Goal: Transaction & Acquisition: Subscribe to service/newsletter

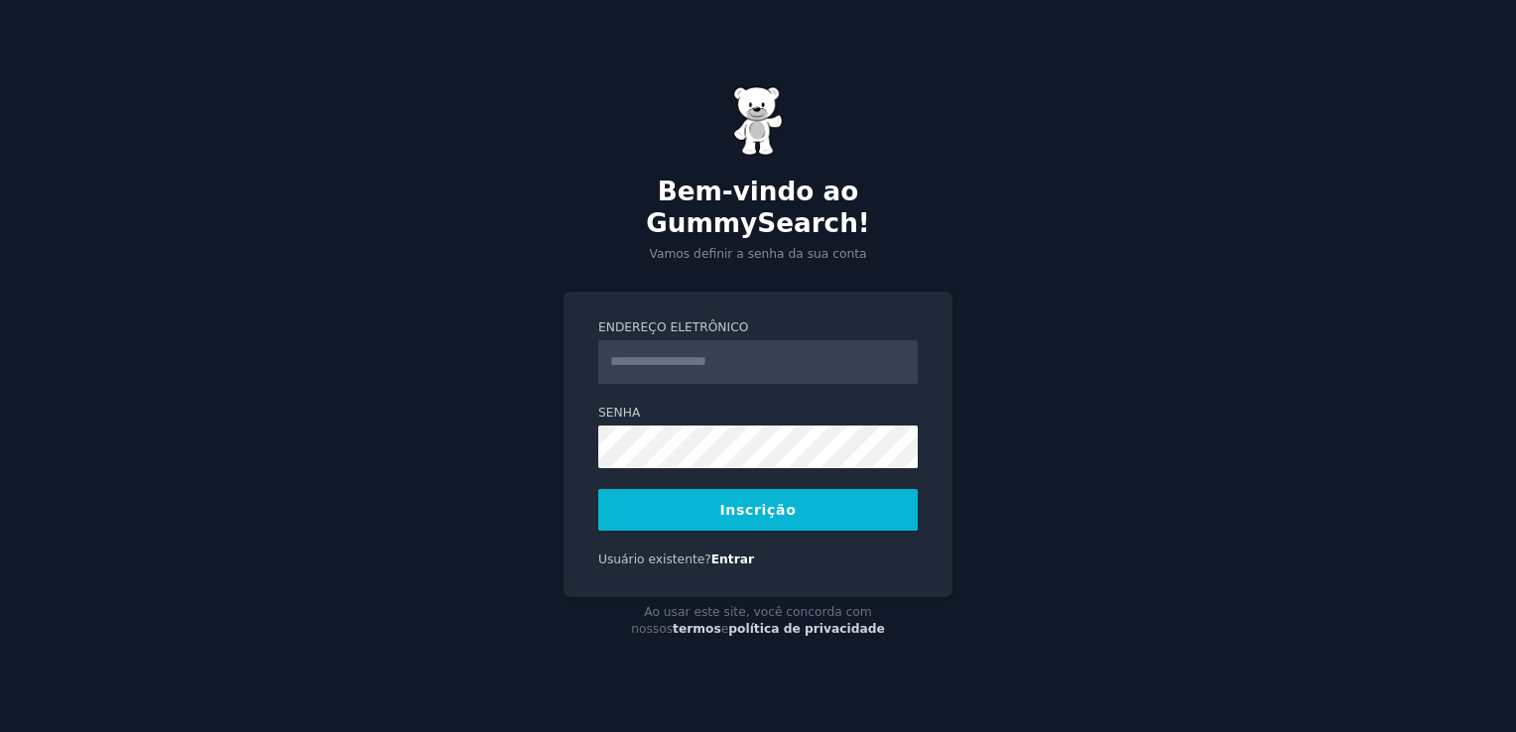
click at [645, 350] on input "Endereço eletrônico" at bounding box center [758, 362] width 320 height 44
type input "**********"
click at [742, 502] on button "Inscrição" at bounding box center [758, 510] width 320 height 42
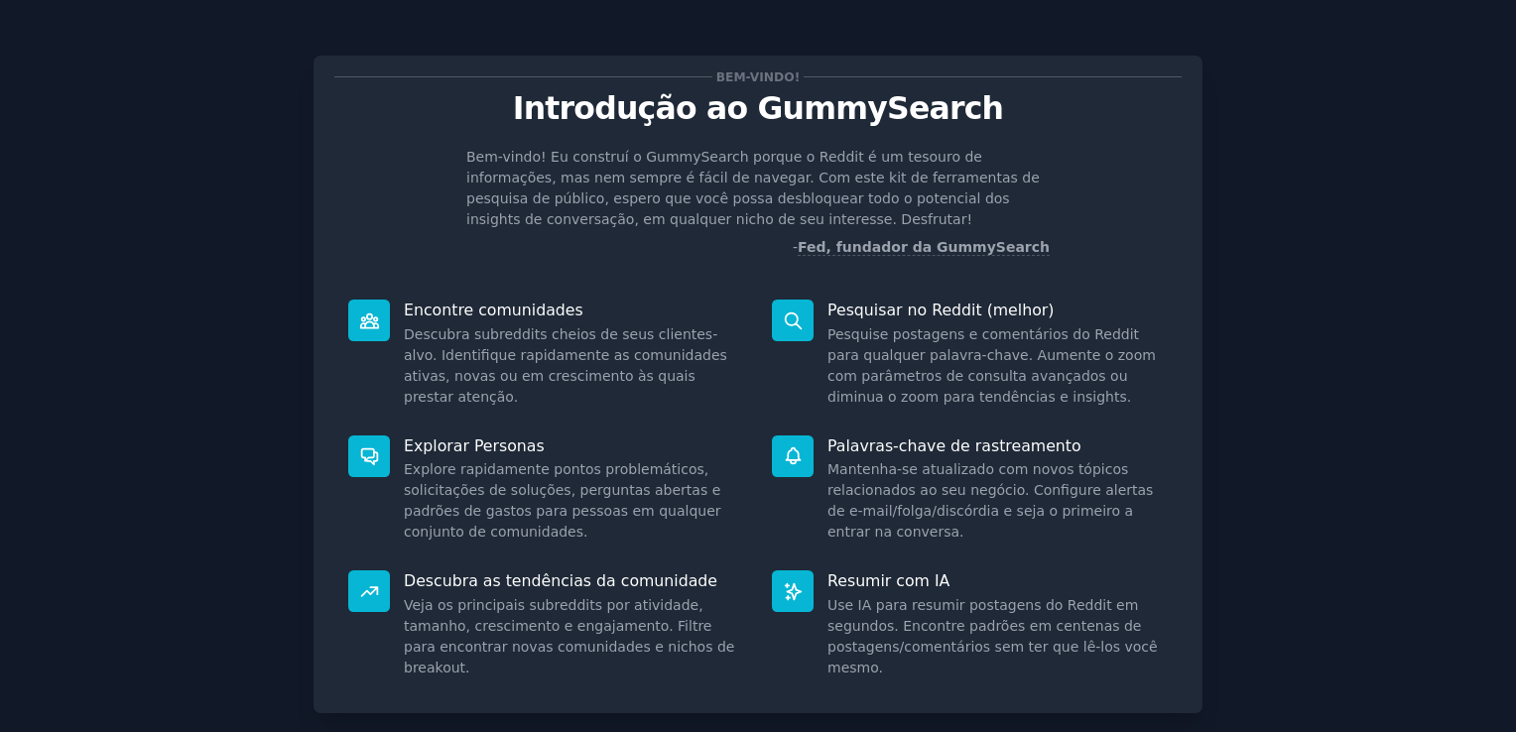
click at [1094, 457] on div "Palavras-chave de rastreamento Mantenha-se atualizado com novos tópicos relacio…" at bounding box center [970, 490] width 424 height 136
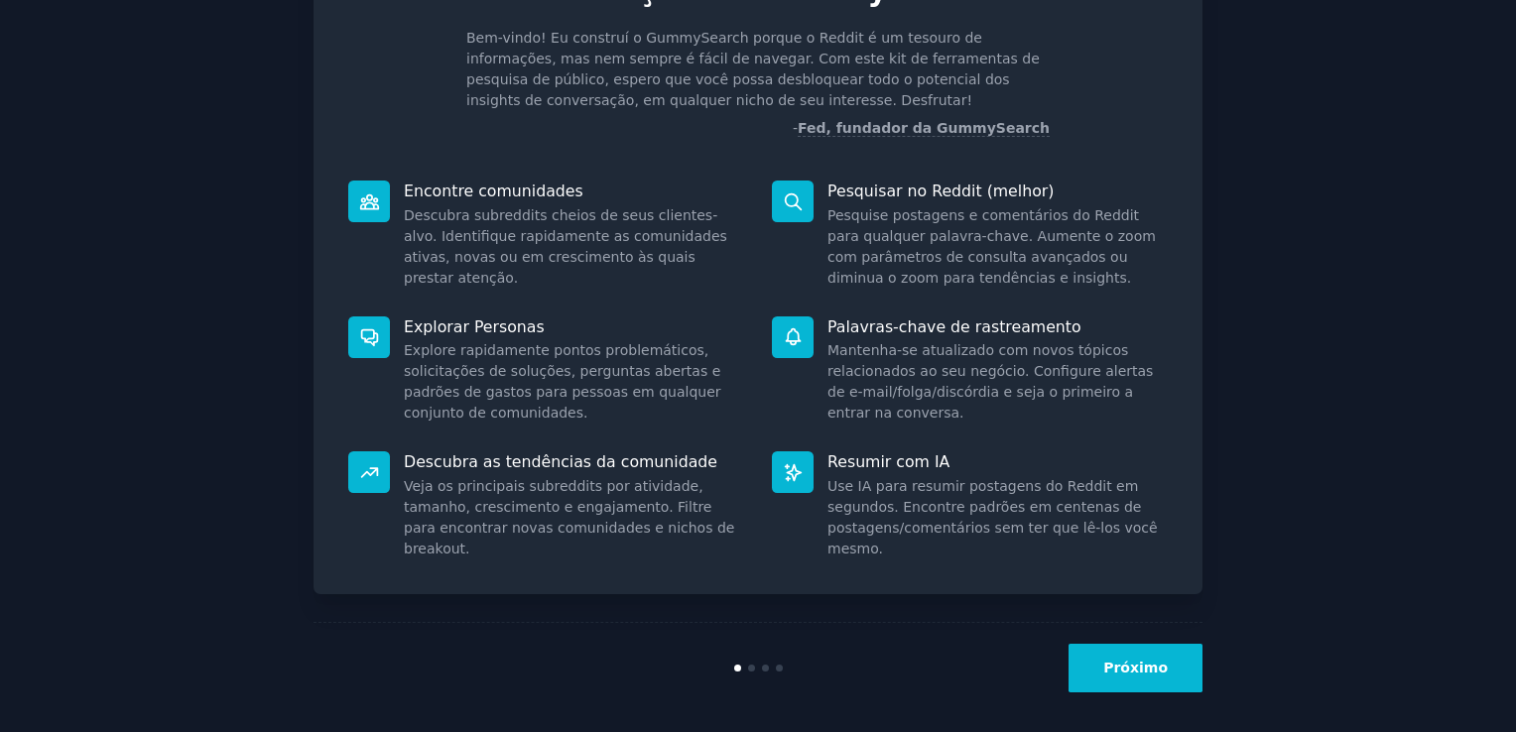
scroll to position [127, 0]
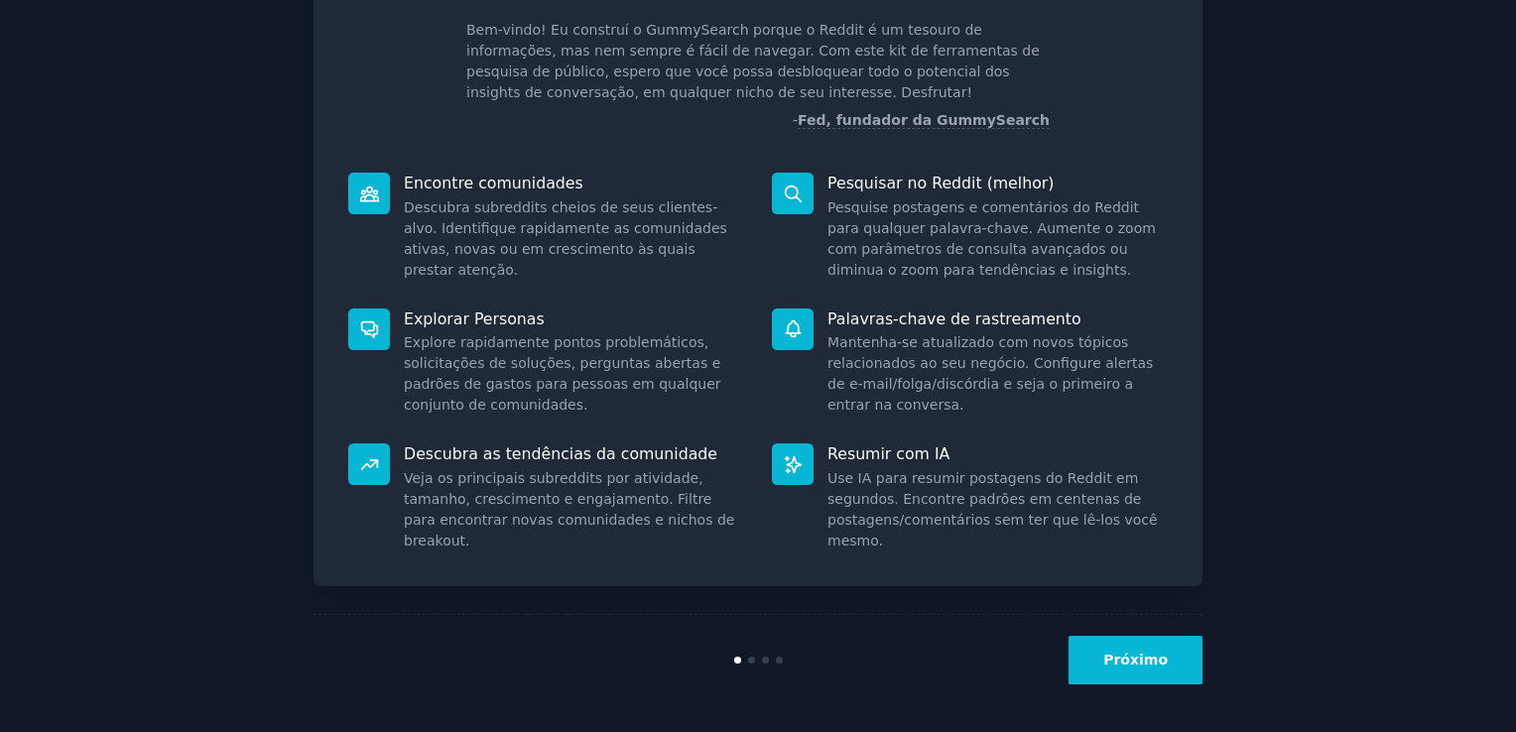
click at [1139, 669] on button "Próximo" at bounding box center [1136, 660] width 134 height 49
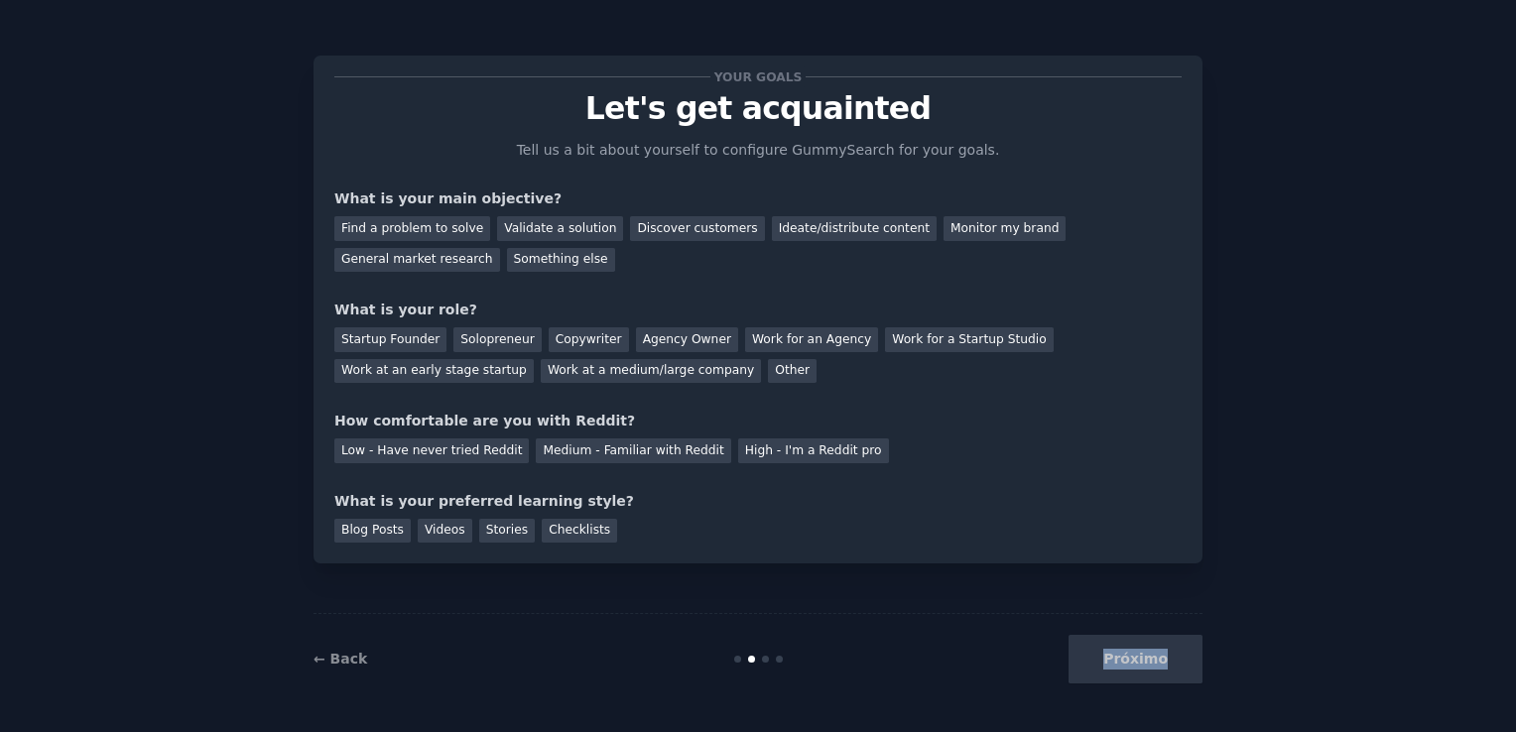
click at [1139, 669] on div "Próximo" at bounding box center [1054, 659] width 297 height 49
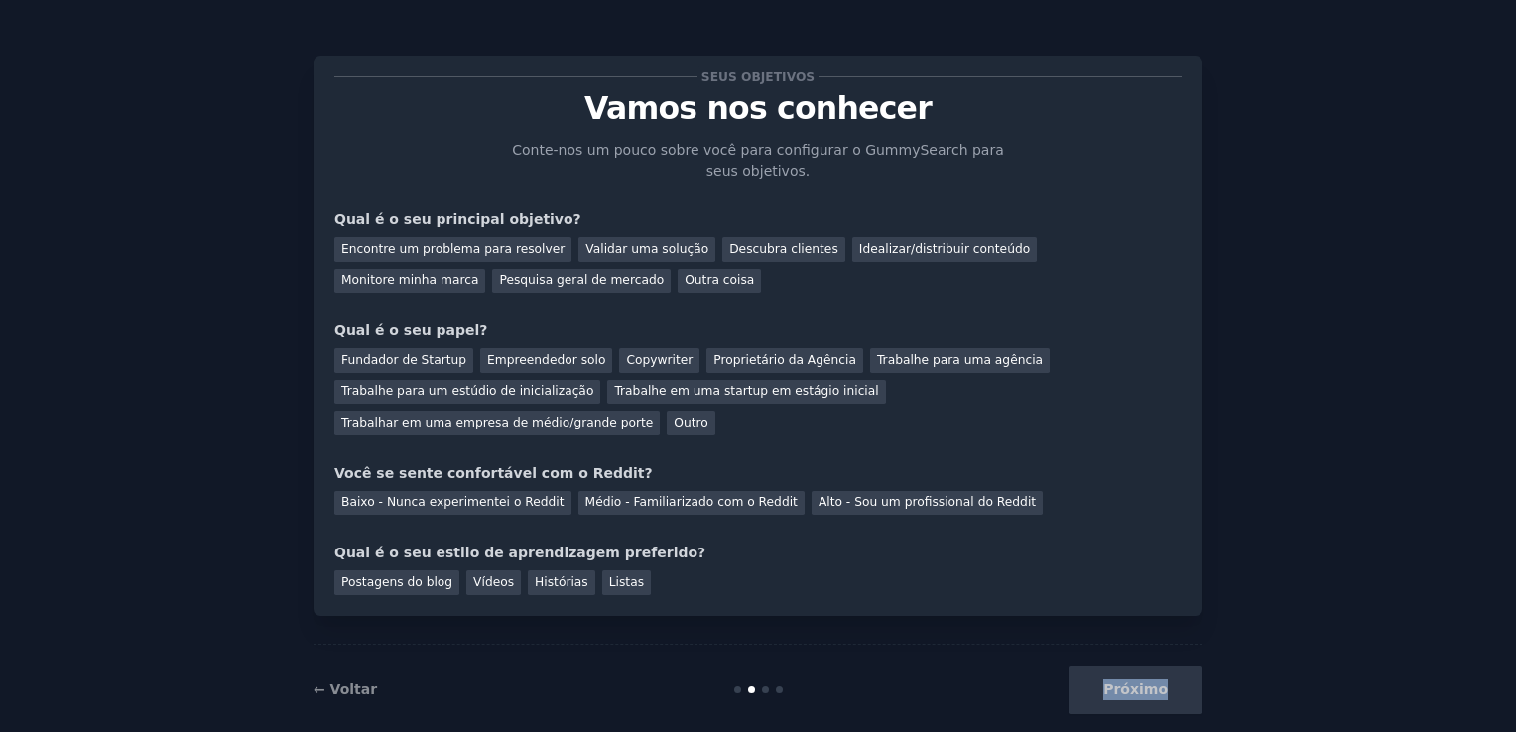
click at [1142, 667] on div "Próximo" at bounding box center [1054, 690] width 297 height 49
click at [1194, 666] on div "Próximo" at bounding box center [1054, 690] width 297 height 49
click at [506, 260] on div "Encontre um problema para resolver" at bounding box center [452, 249] width 237 height 25
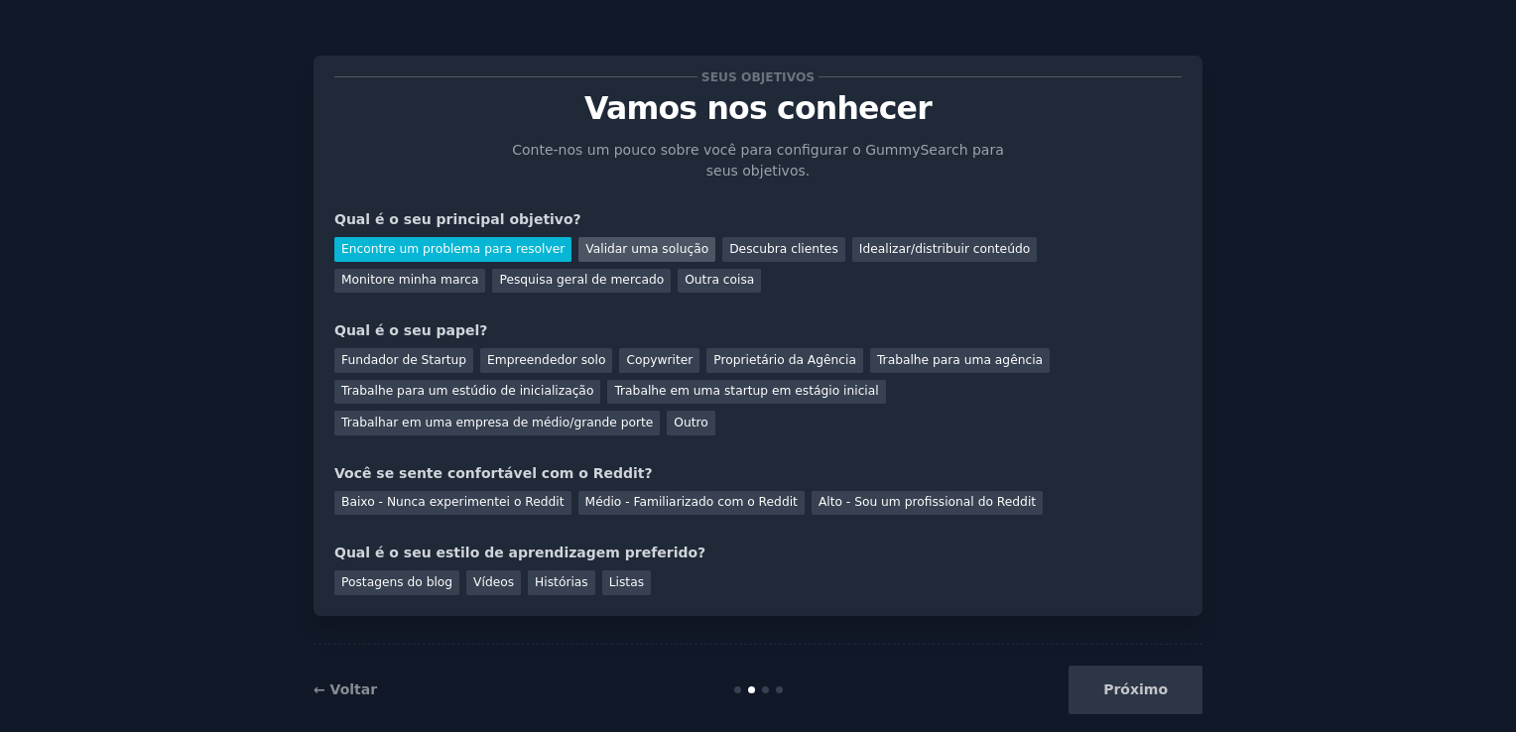
click at [591, 252] on div "Validar uma solução" at bounding box center [646, 249] width 137 height 25
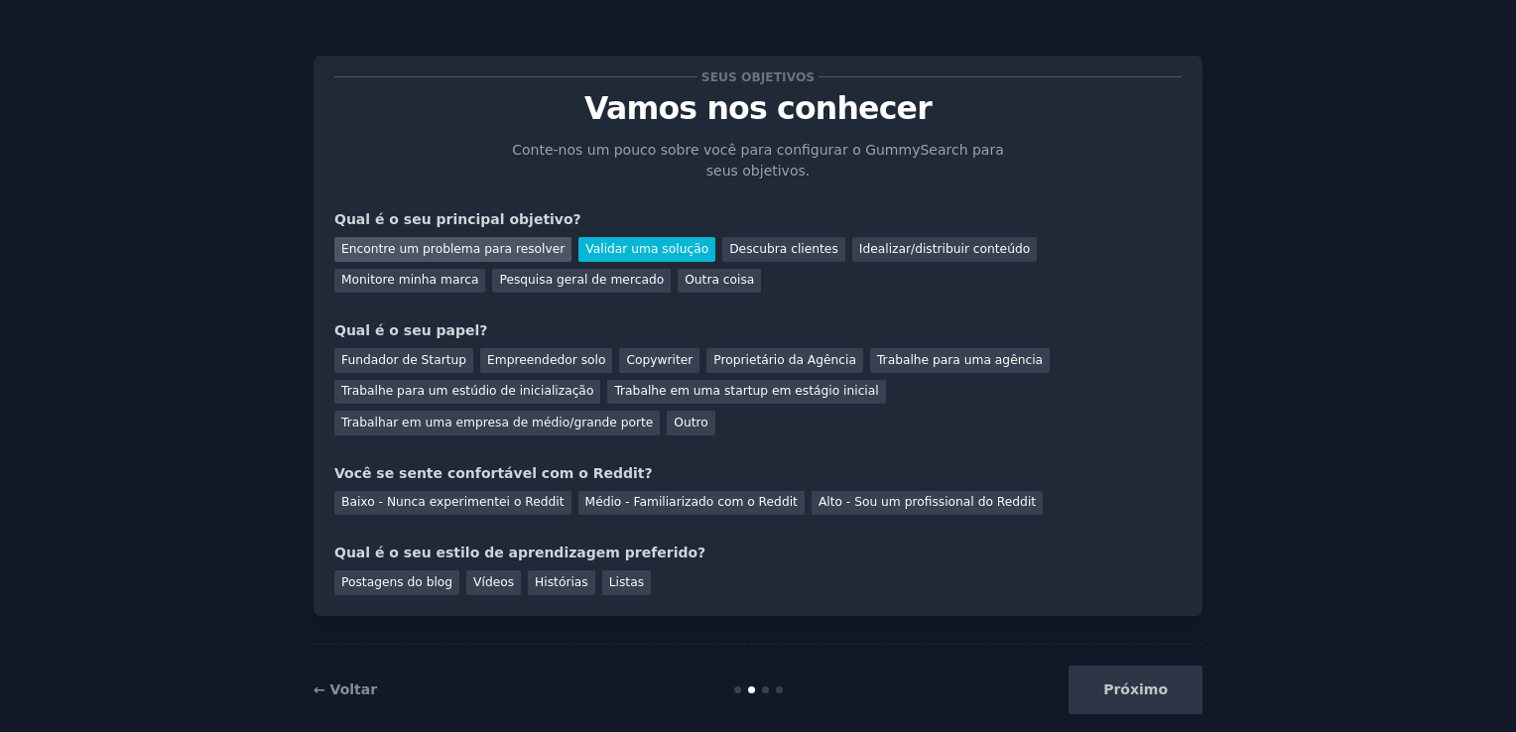
click at [498, 249] on div "Encontre um problema para resolver" at bounding box center [452, 249] width 237 height 25
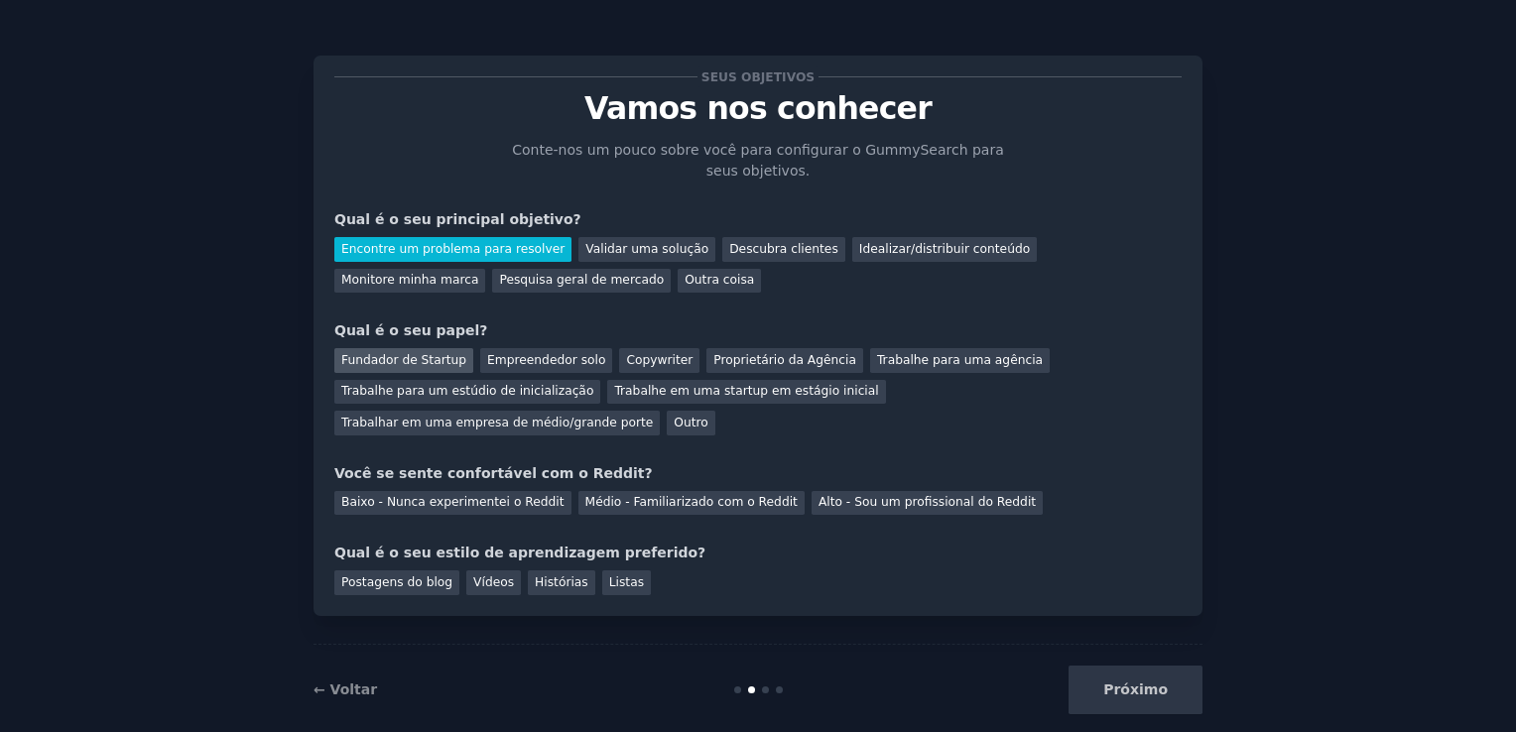
click at [410, 367] on div "Fundador de Startup" at bounding box center [403, 360] width 139 height 25
click at [518, 491] on div "Baixo - Nunca experimentei o Reddit" at bounding box center [452, 503] width 237 height 25
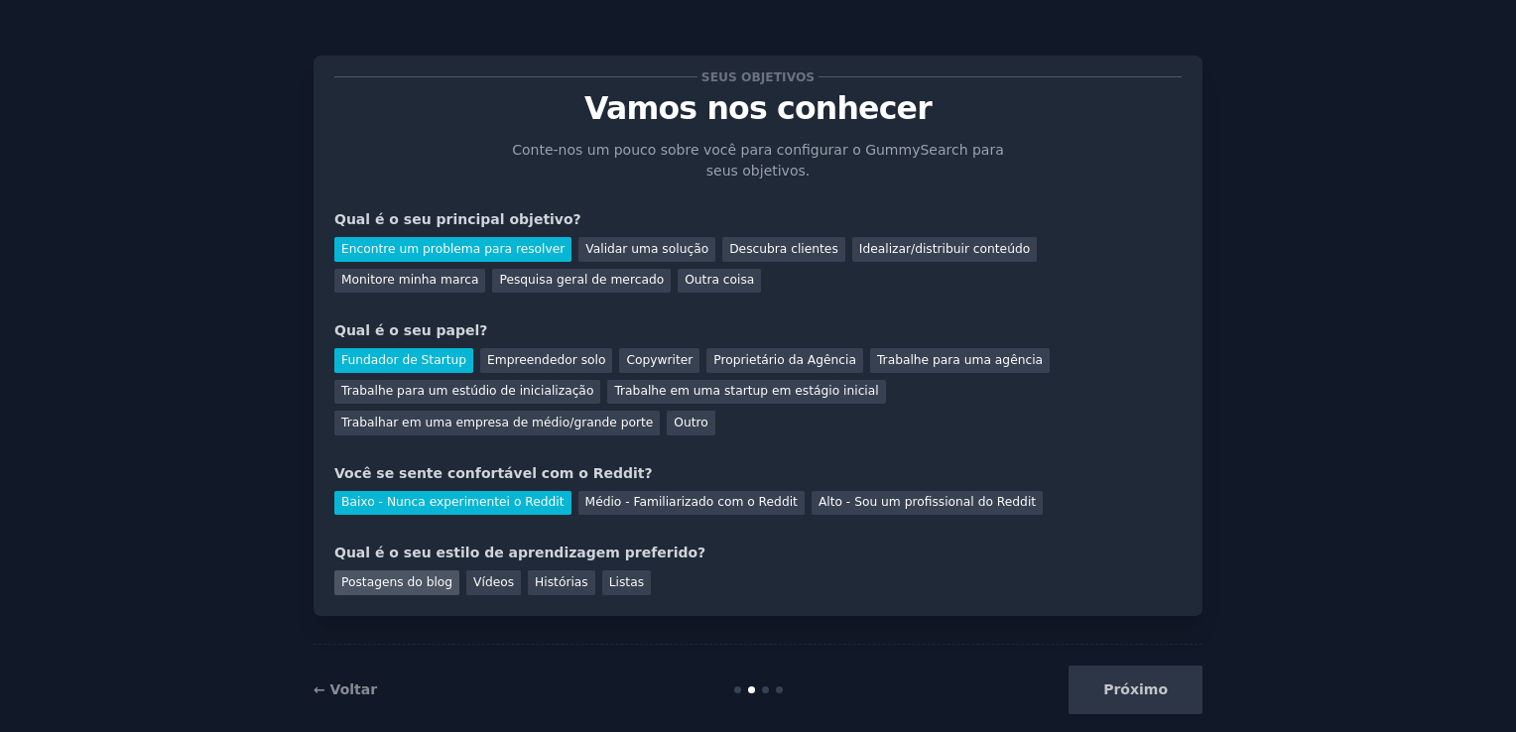
click at [417, 571] on div "Postagens do blog" at bounding box center [396, 583] width 125 height 25
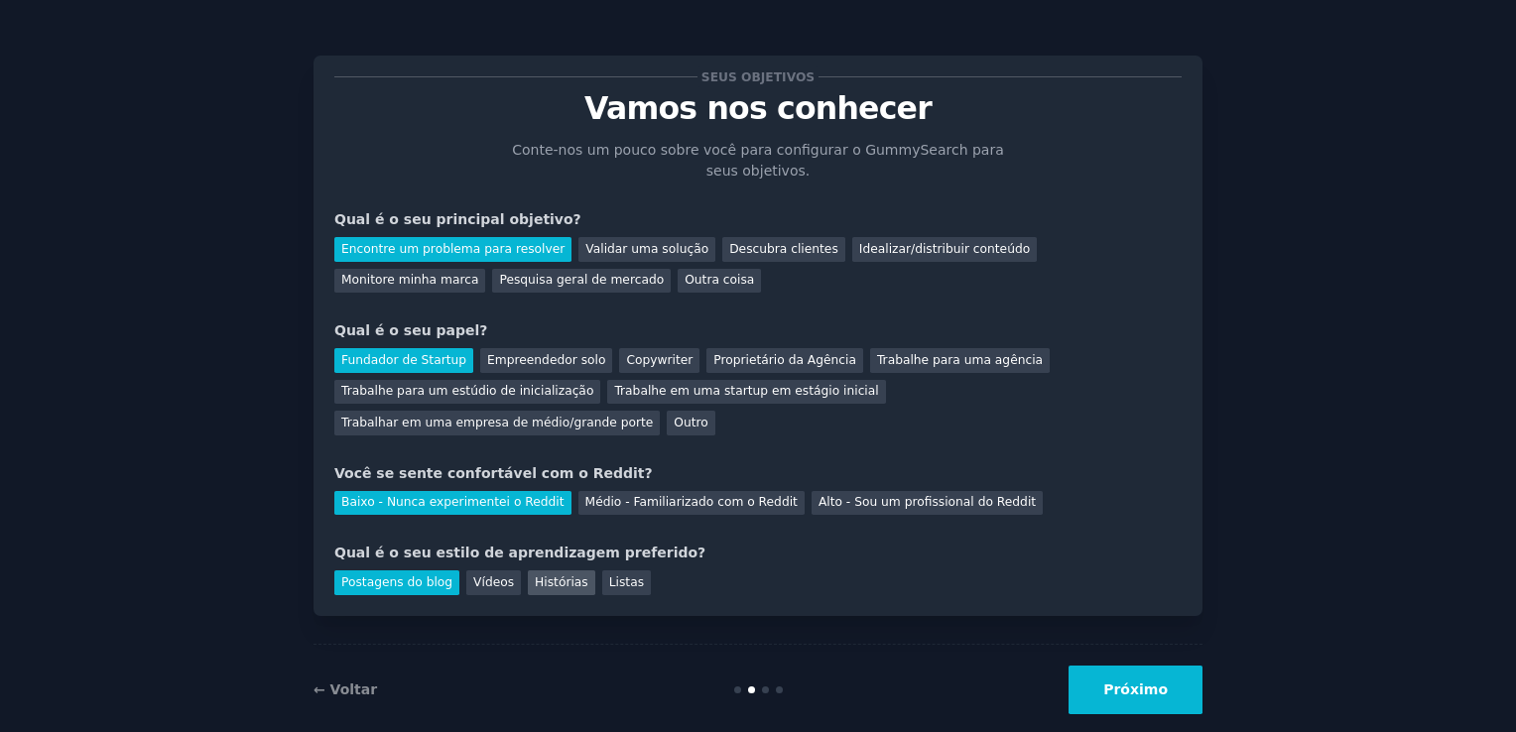
click at [534, 571] on div "Histórias" at bounding box center [561, 583] width 67 height 25
click at [402, 571] on div "Postagens do blog" at bounding box center [396, 583] width 125 height 25
click at [1164, 666] on button "Próximo" at bounding box center [1136, 690] width 134 height 49
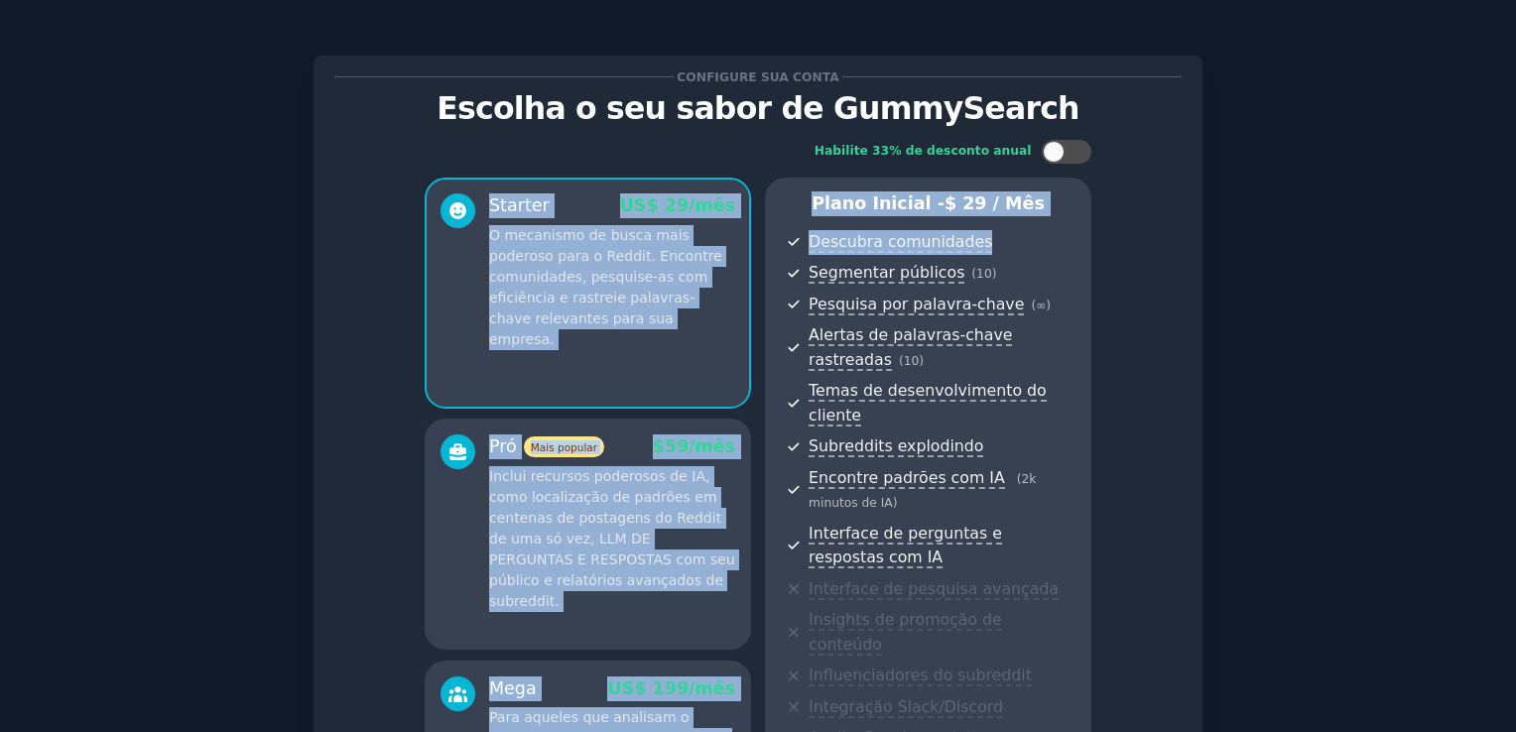
drag, startPoint x: 1510, startPoint y: 153, endPoint x: 1519, endPoint y: 237, distance: 84.8
click at [1515, 237] on html "Configure sua conta Escolha o seu sabor de GummySearch Habilite 33% de desconto…" at bounding box center [758, 366] width 1516 height 732
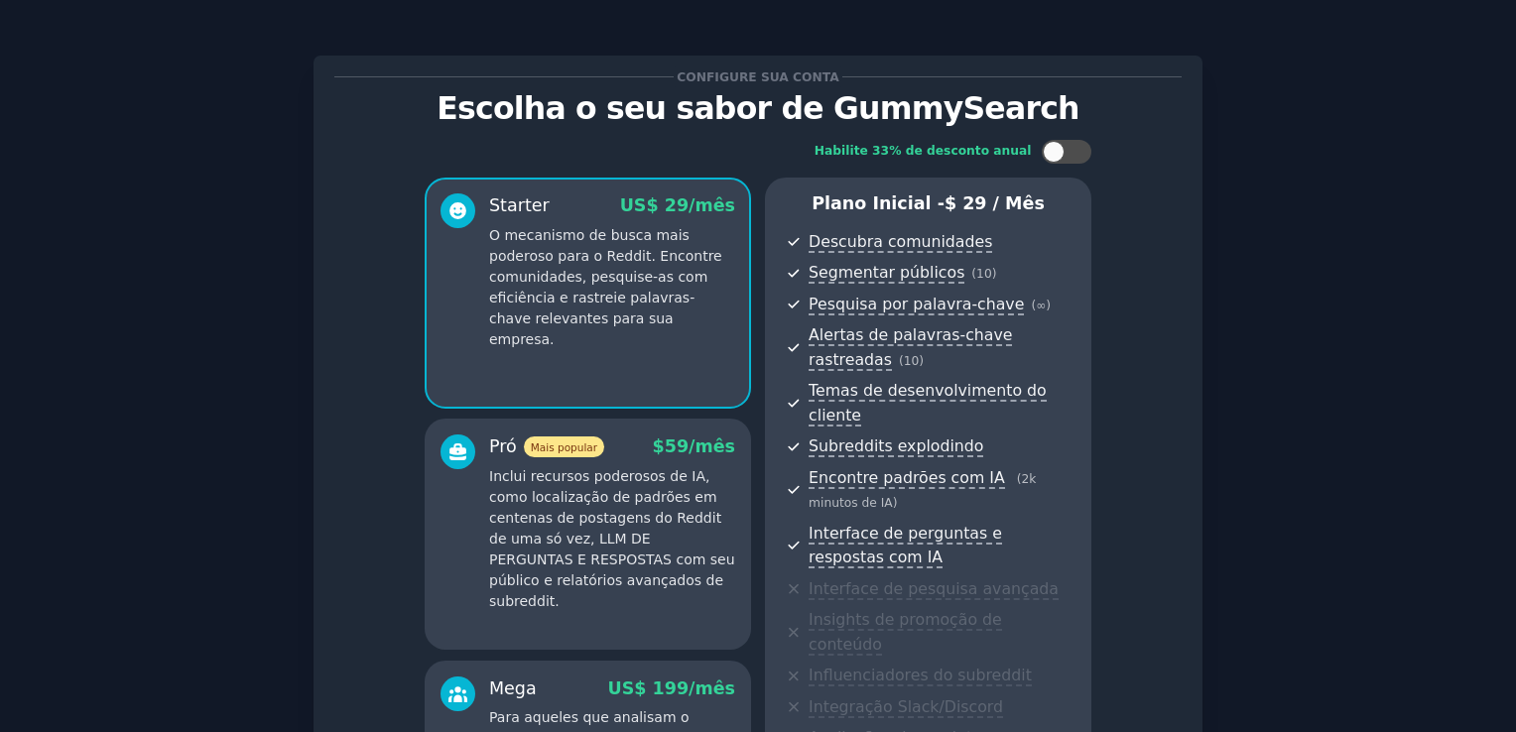
drag, startPoint x: 1519, startPoint y: 237, endPoint x: 1375, endPoint y: 299, distance: 156.5
click at [1375, 299] on div "Configure sua conta Escolha o seu sabor de GummySearch Habilite 33% de desconto…" at bounding box center [758, 540] width 1461 height 1025
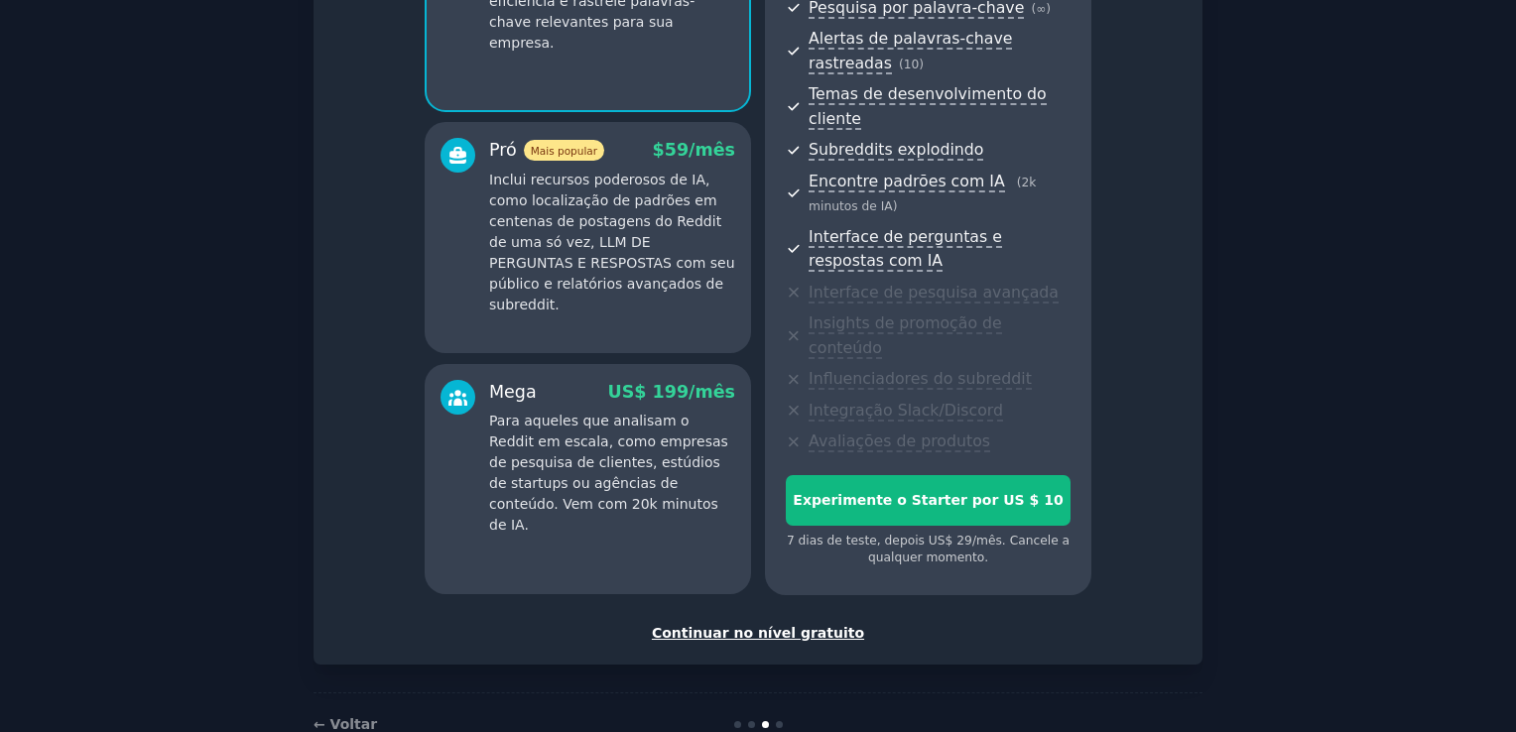
scroll to position [298, 0]
click at [754, 622] on div "Continuar no nível gratuito" at bounding box center [757, 632] width 847 height 21
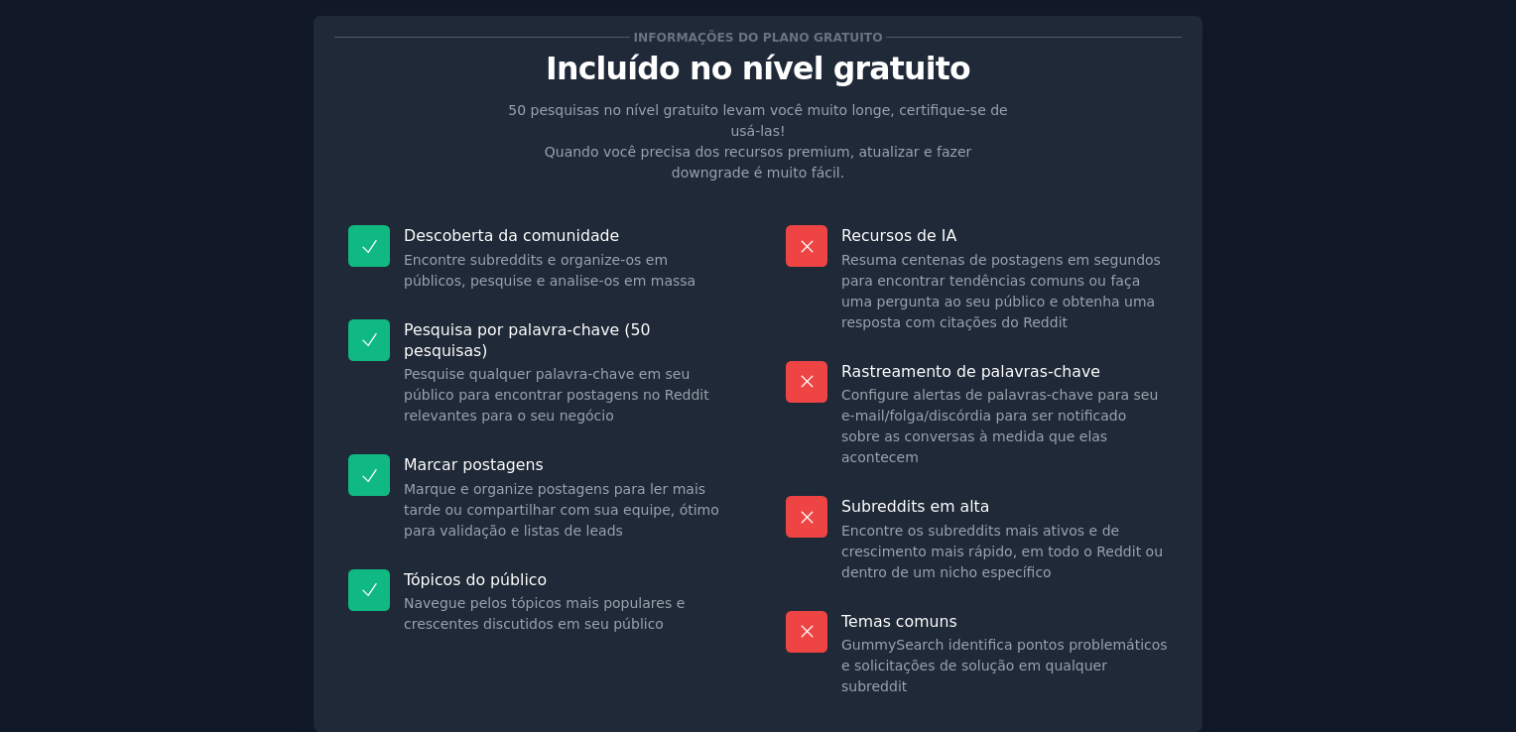
scroll to position [123, 0]
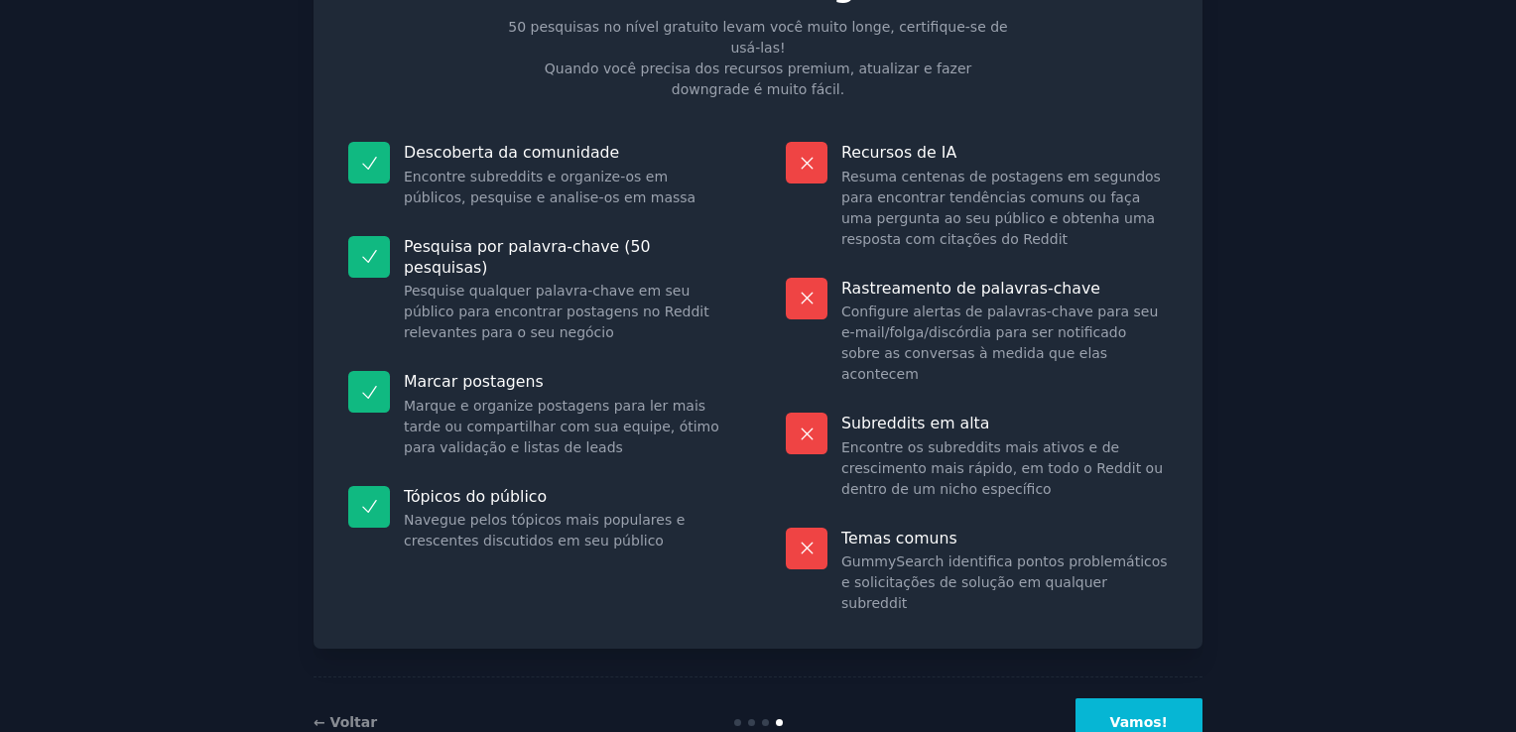
click at [1128, 699] on button "Vamos!" at bounding box center [1139, 723] width 127 height 49
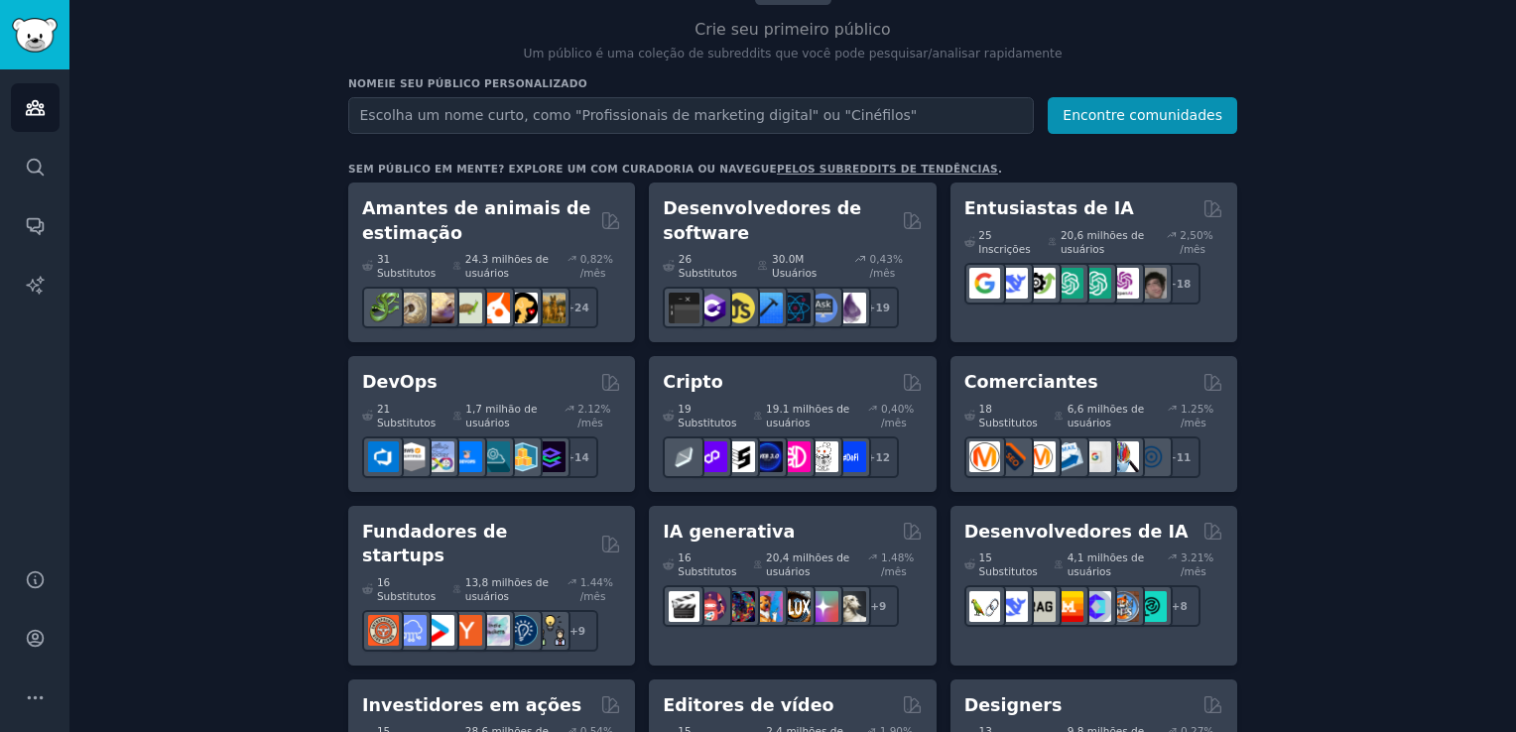
scroll to position [198, 0]
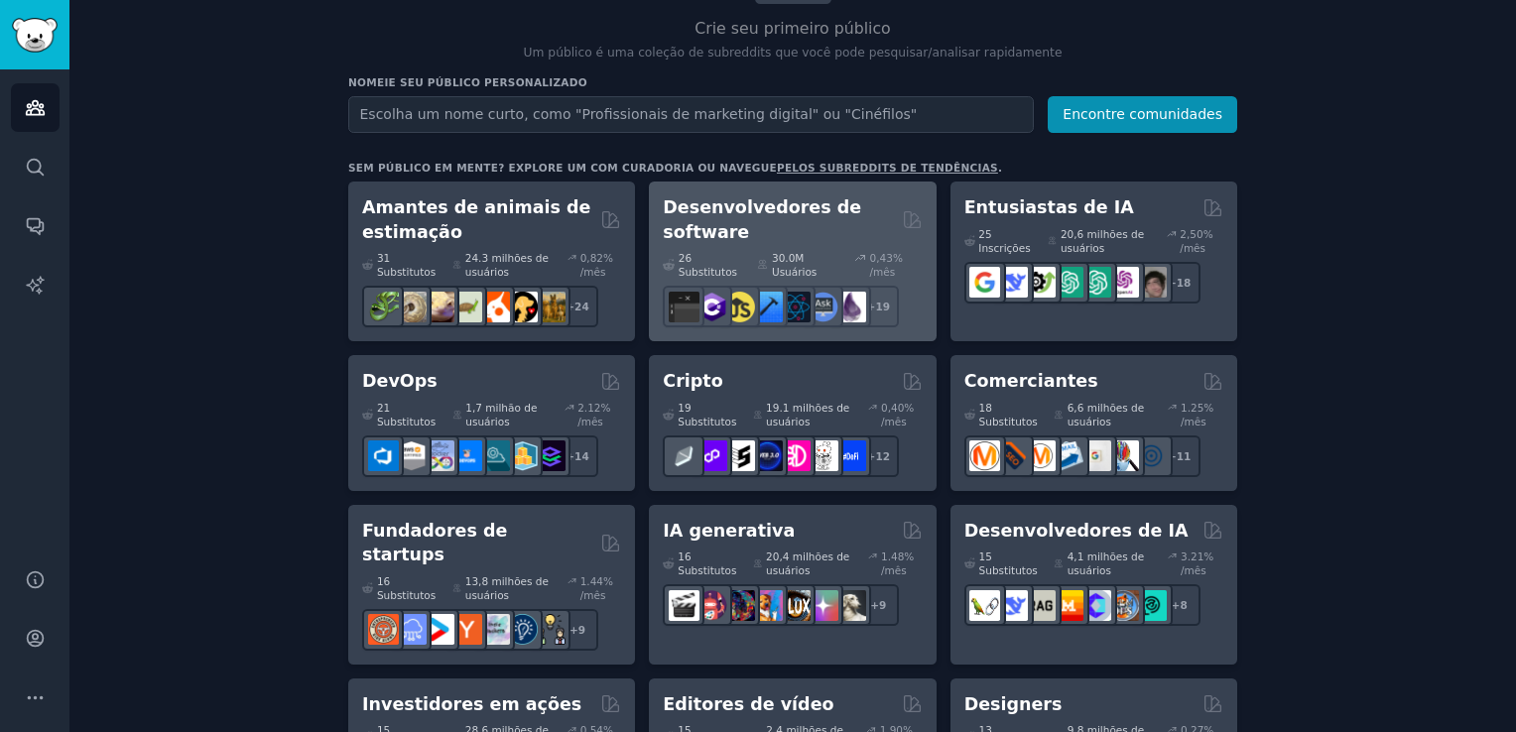
click at [773, 200] on h2 "Desenvolvedores de software" at bounding box center [778, 219] width 231 height 49
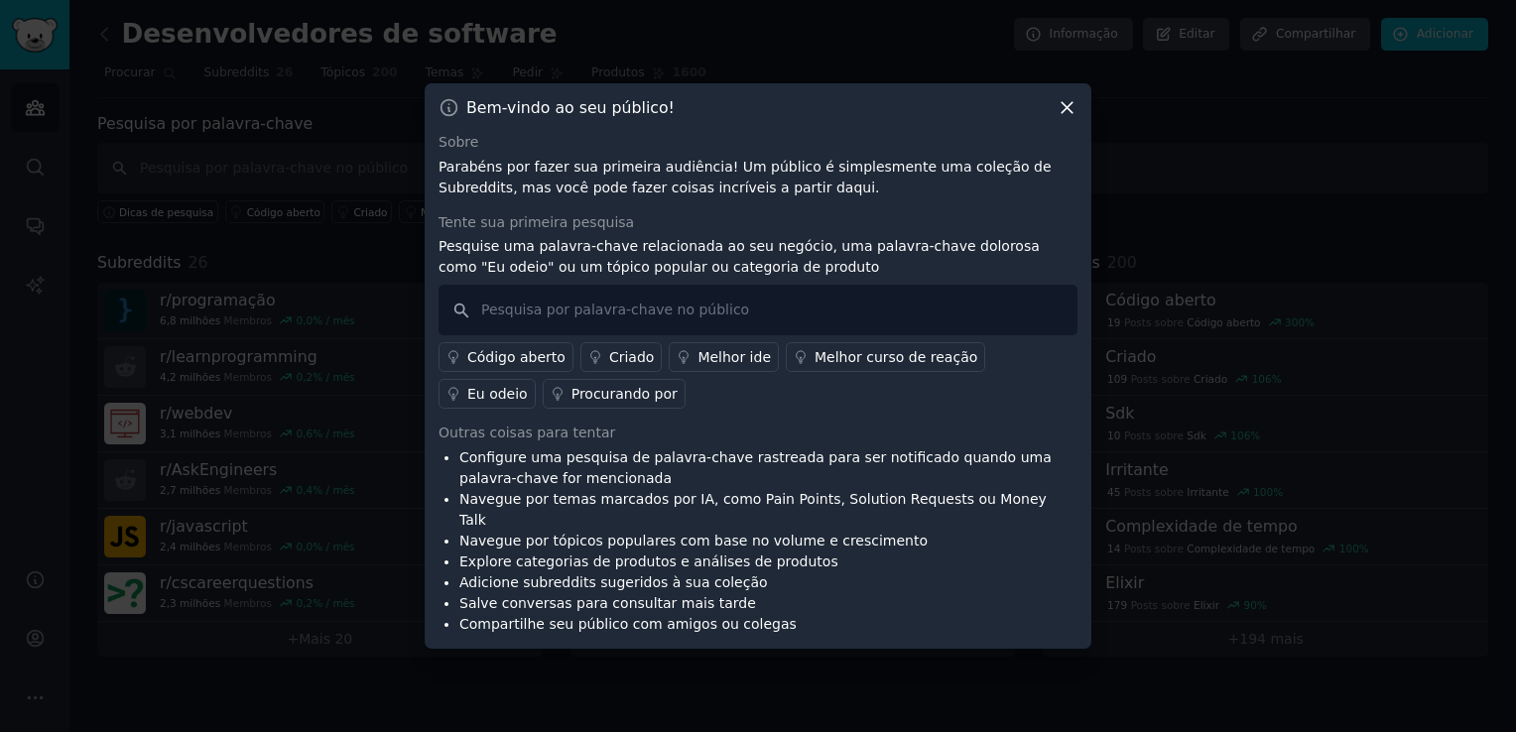
click at [287, 391] on div at bounding box center [758, 366] width 1516 height 732
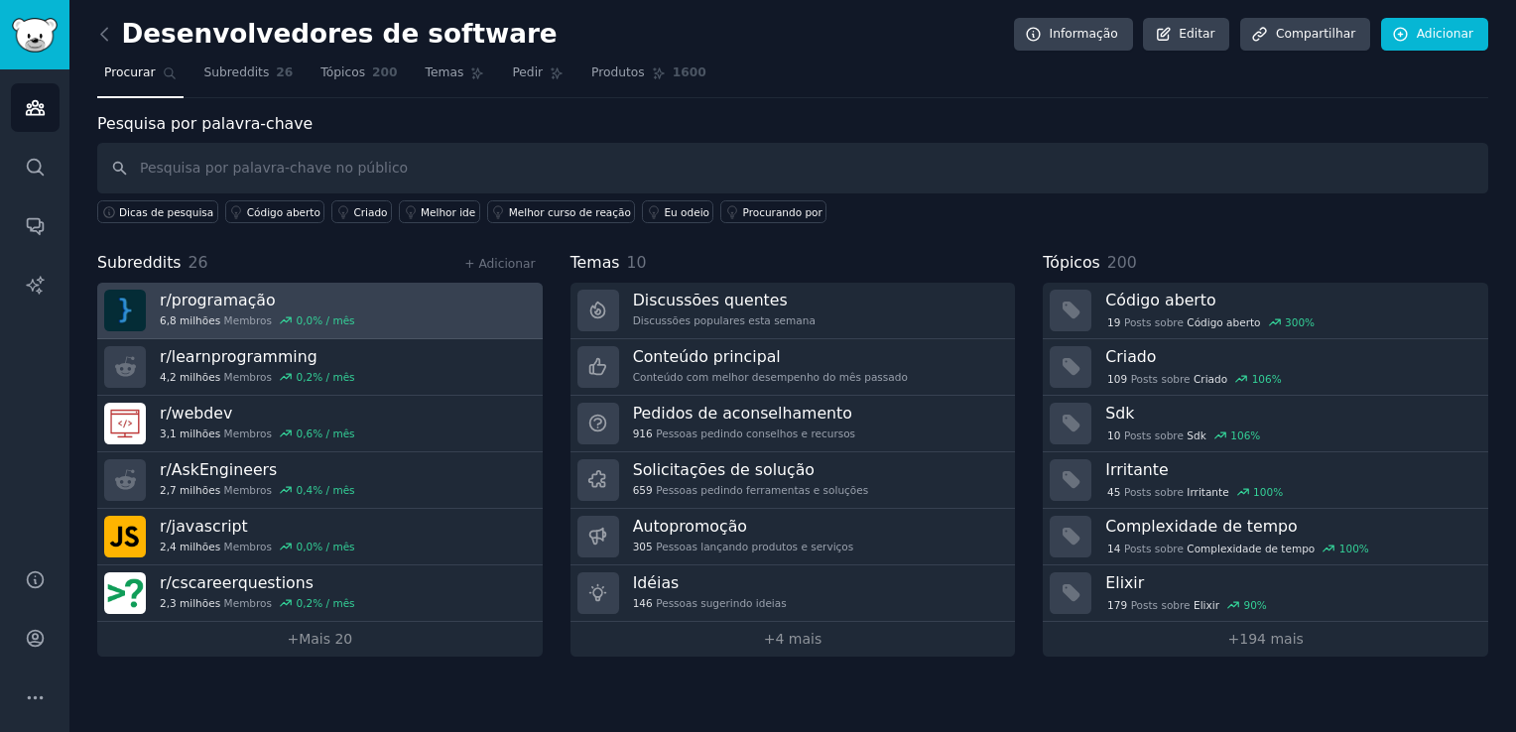
click at [325, 302] on h3 "r/programação" at bounding box center [257, 300] width 195 height 21
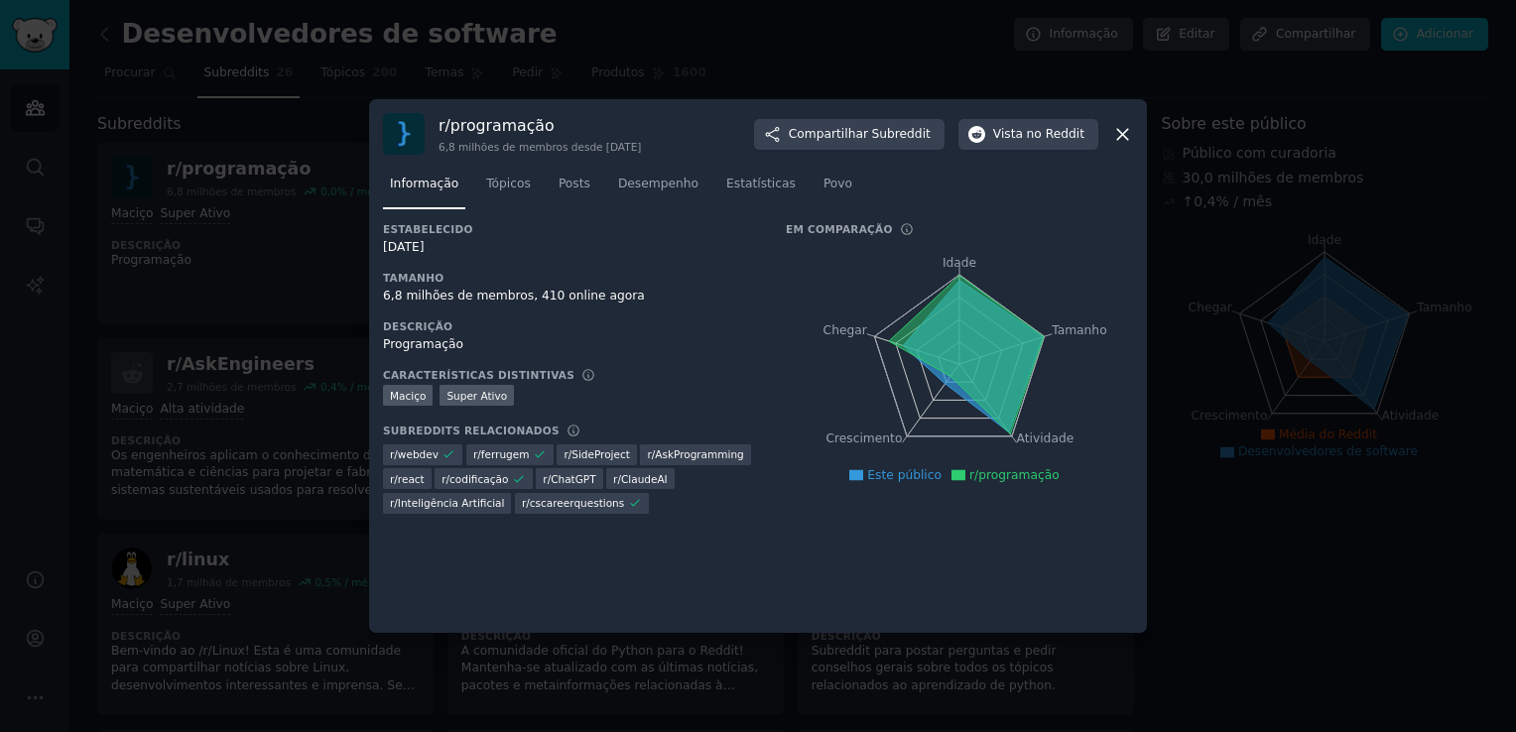
click at [1113, 125] on icon at bounding box center [1122, 134] width 21 height 21
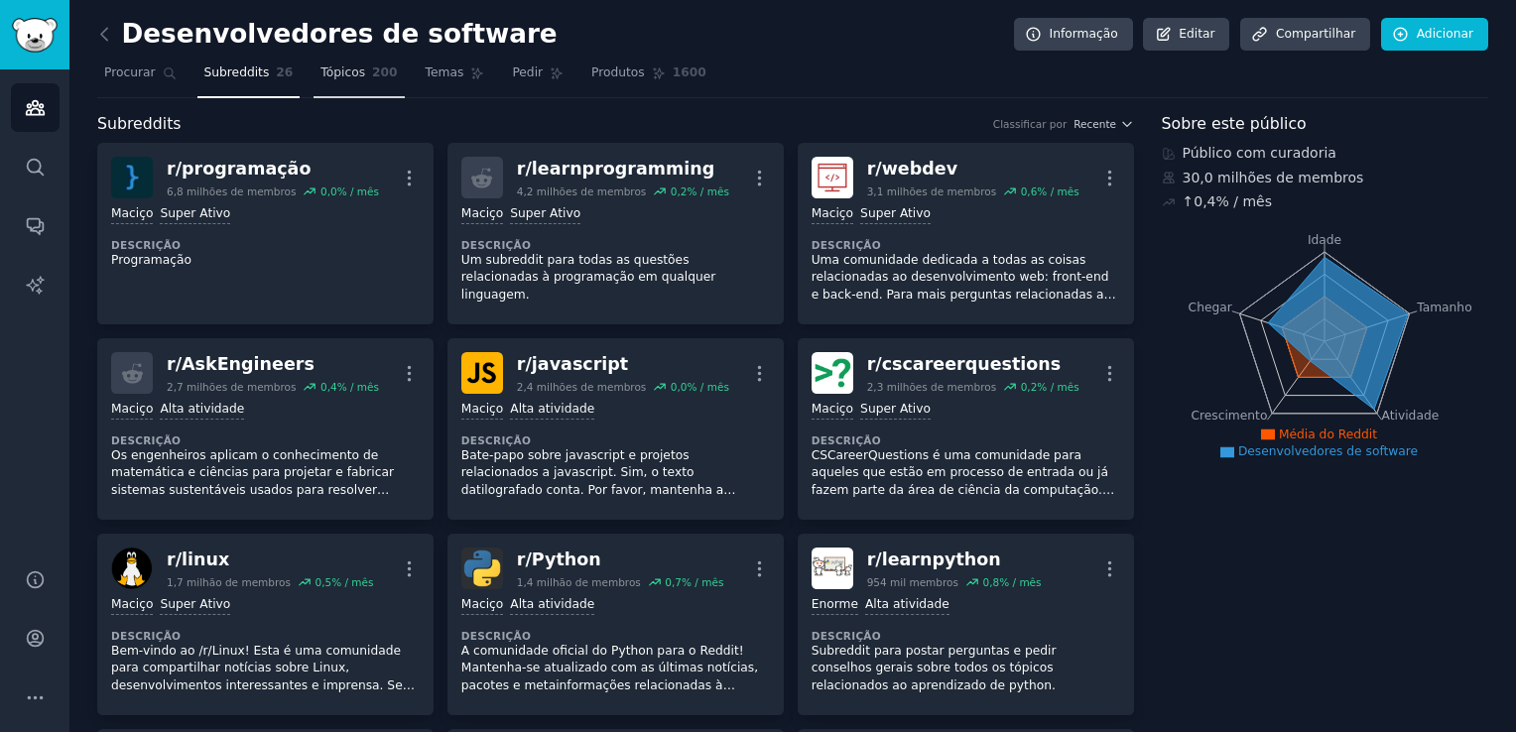
click at [372, 66] on span "200" at bounding box center [385, 73] width 26 height 18
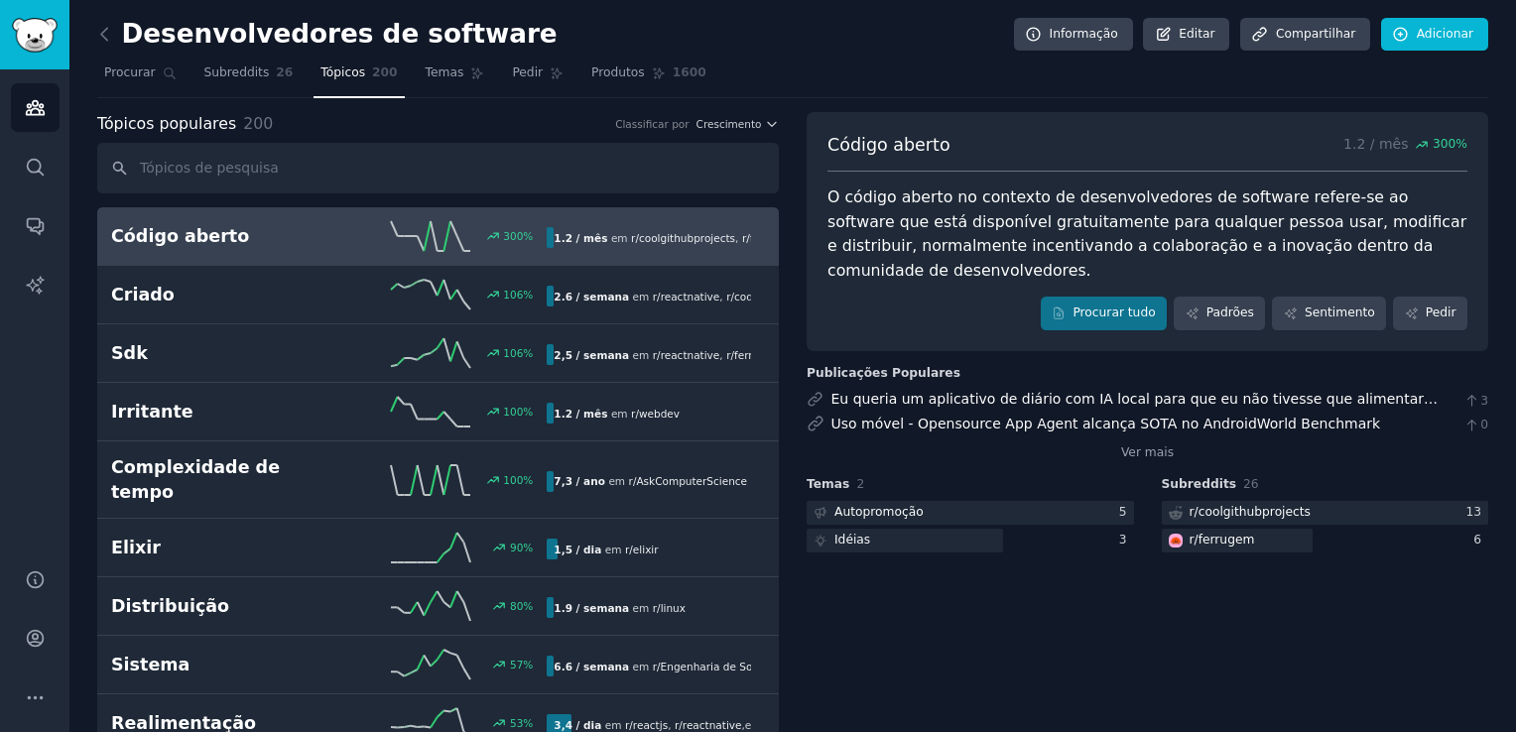
click at [103, 32] on icon at bounding box center [104, 34] width 21 height 21
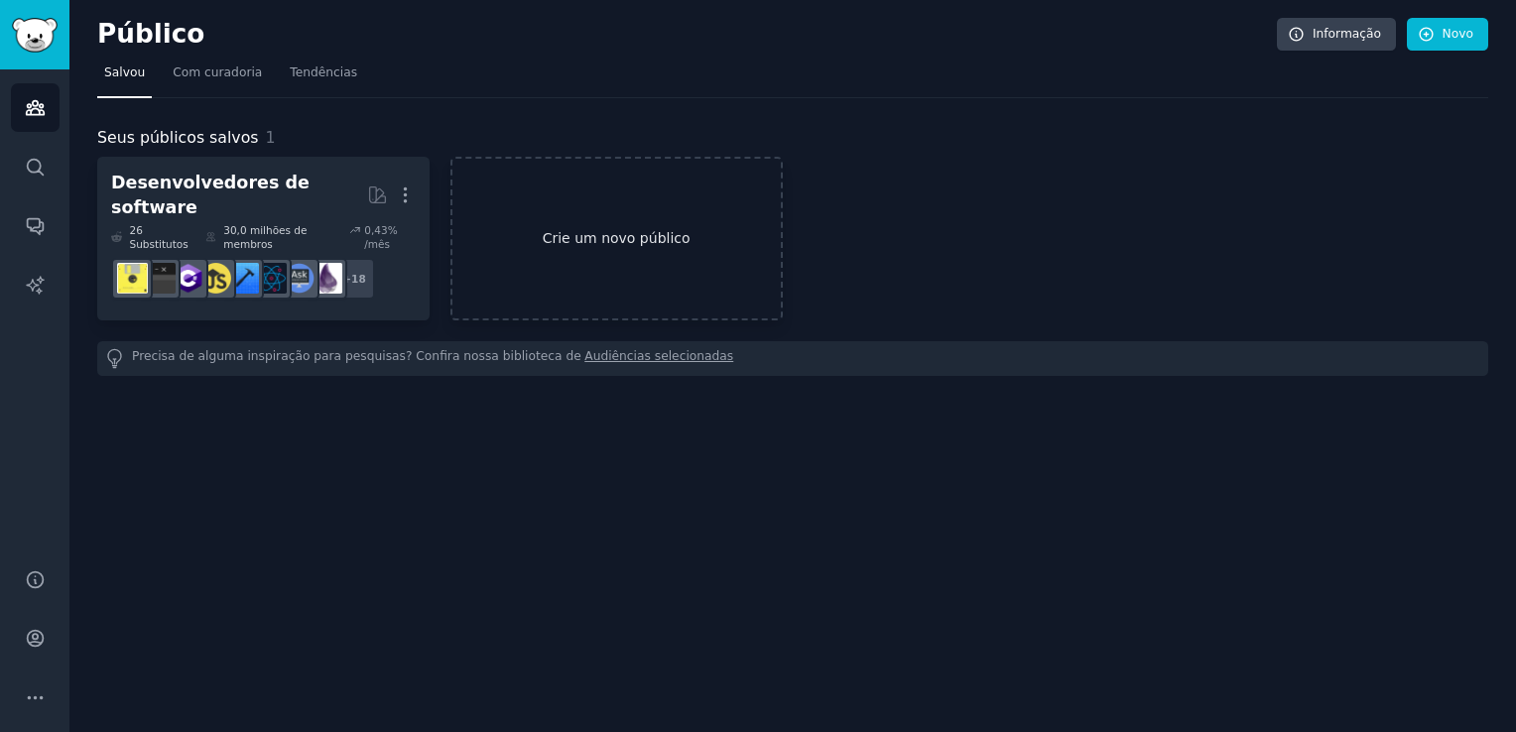
click at [551, 244] on link "Crie um novo público" at bounding box center [616, 239] width 332 height 164
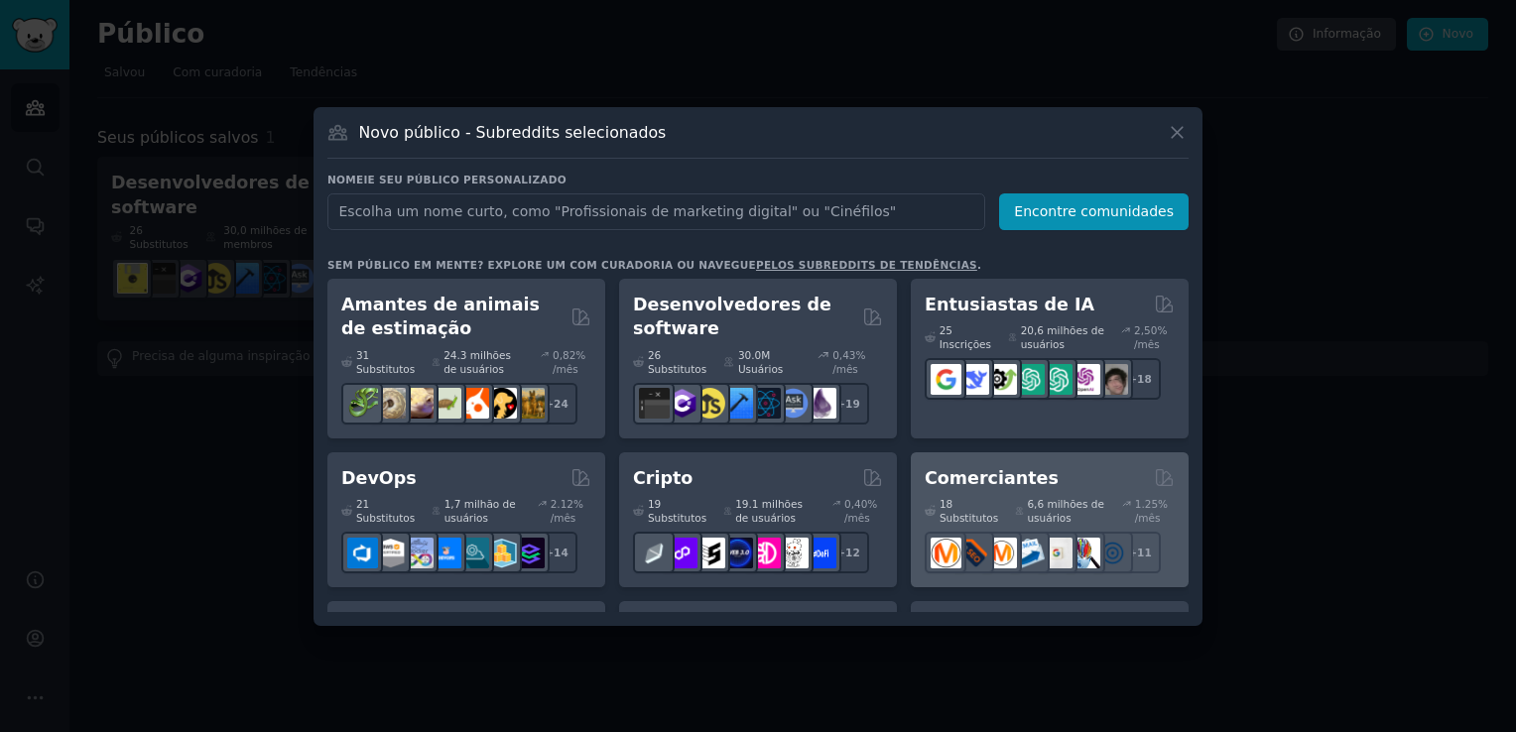
click at [935, 486] on h2 "Comerciantes" at bounding box center [992, 478] width 134 height 25
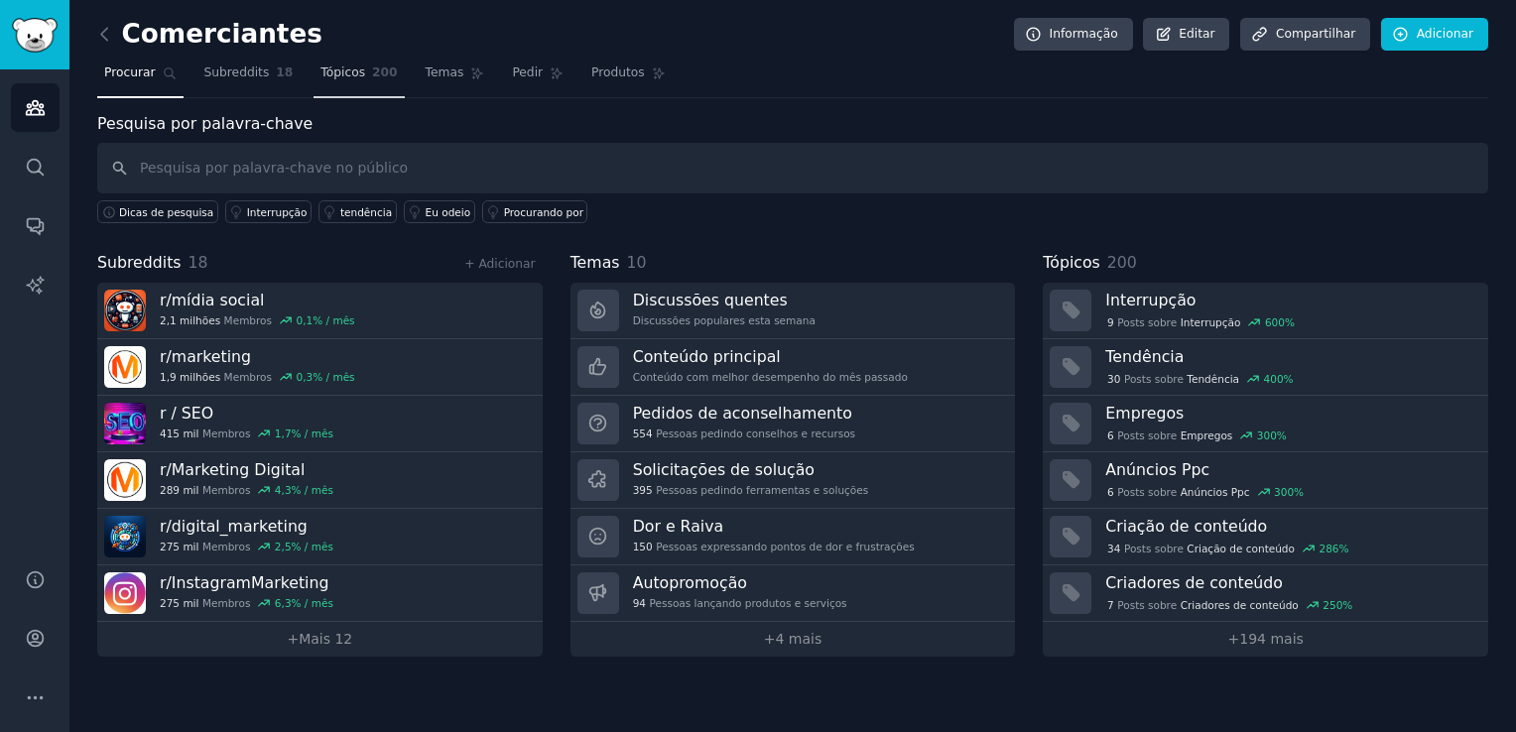
click at [347, 83] on link "Tópicos 200" at bounding box center [359, 78] width 90 height 41
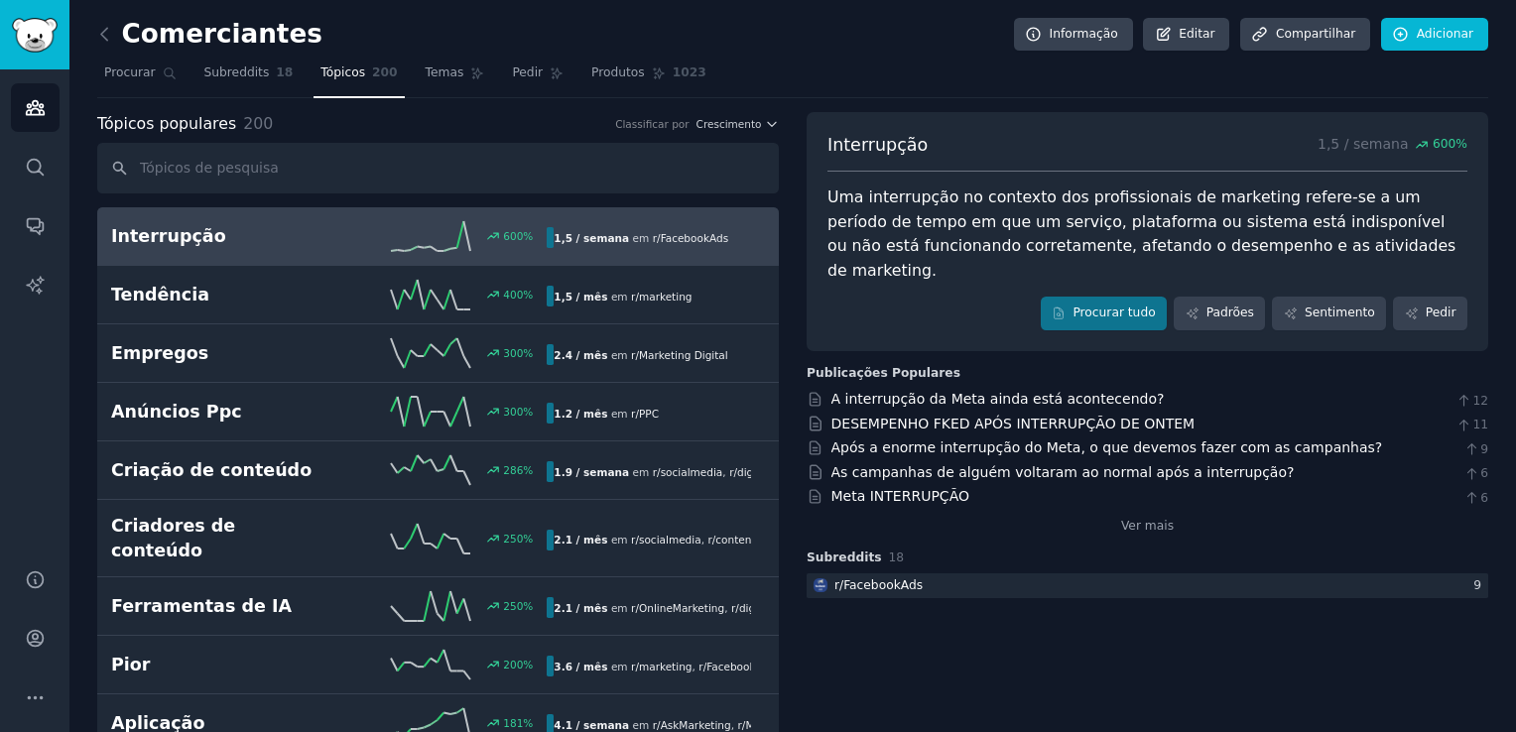
click at [105, 36] on icon at bounding box center [104, 34] width 21 height 21
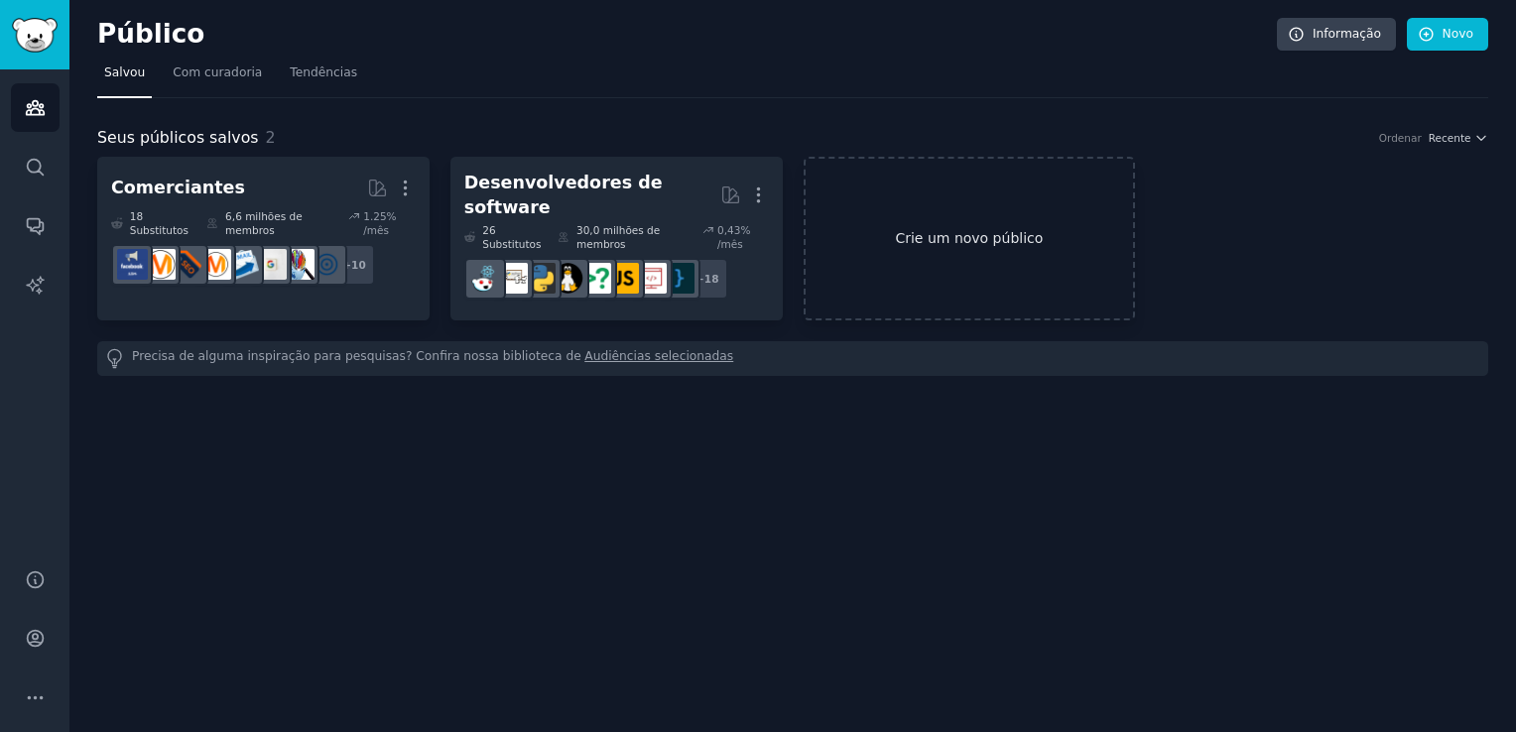
click at [834, 271] on link "Crie um novo público" at bounding box center [970, 239] width 332 height 164
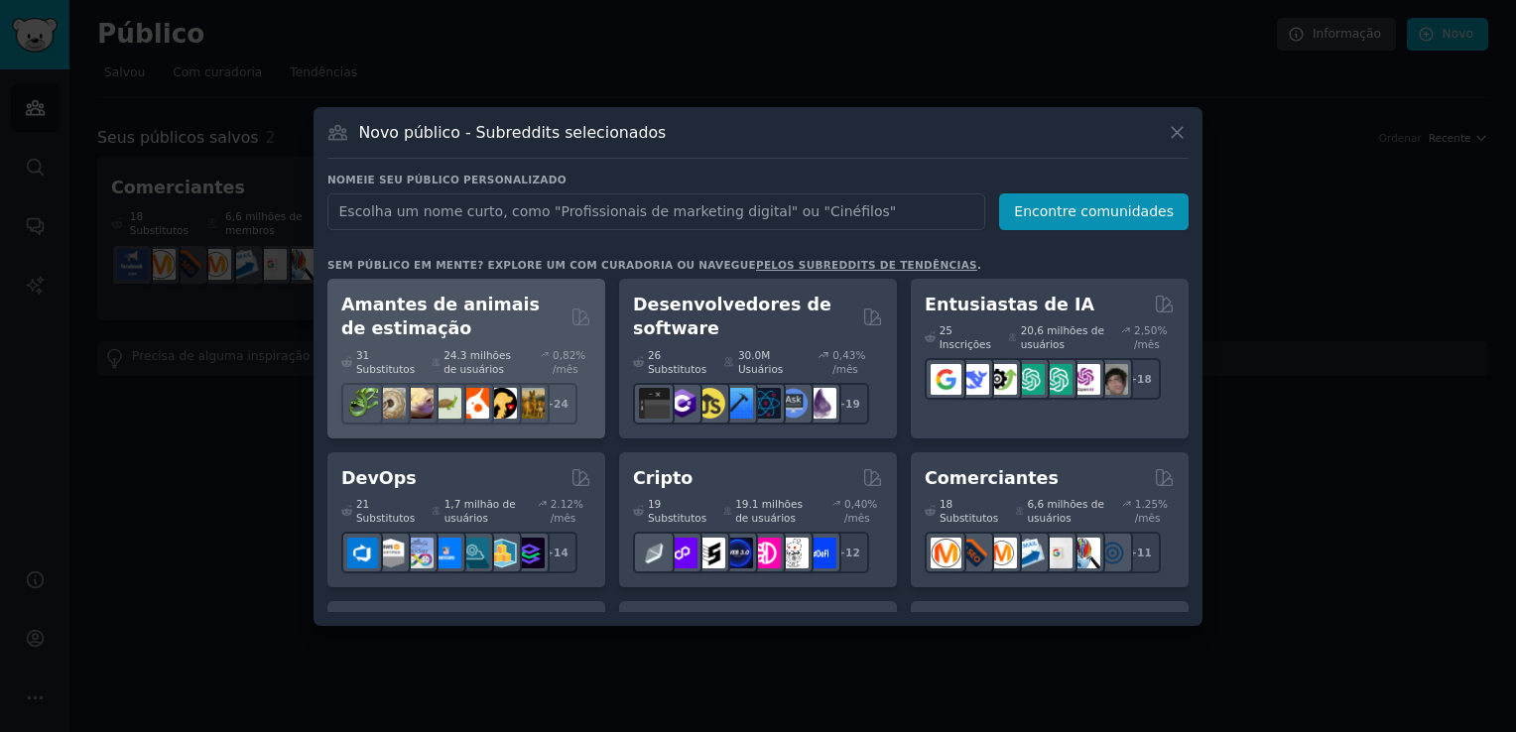
click at [387, 315] on h2 "Amantes de animais de estimação" at bounding box center [452, 317] width 222 height 49
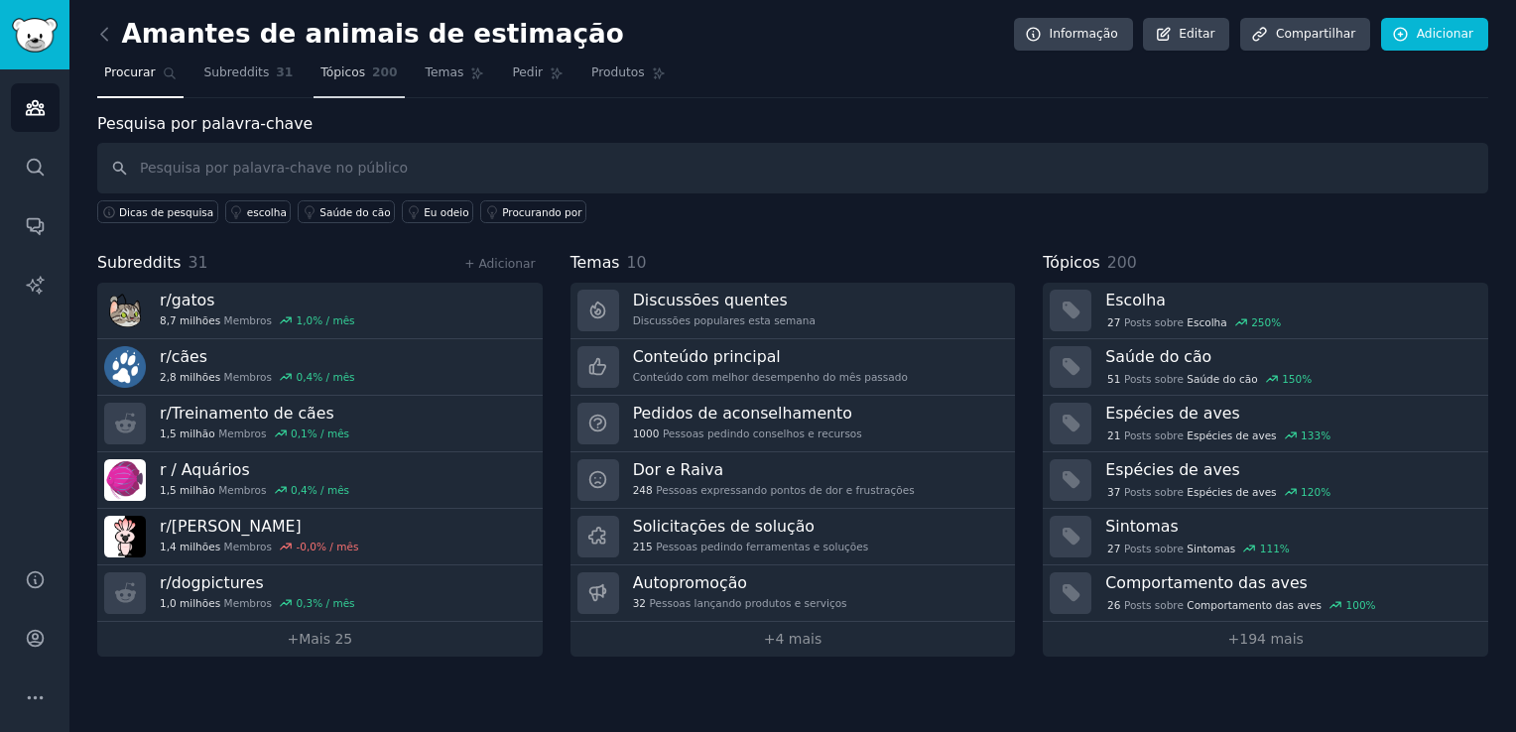
click at [331, 71] on span "Tópicos" at bounding box center [342, 73] width 45 height 18
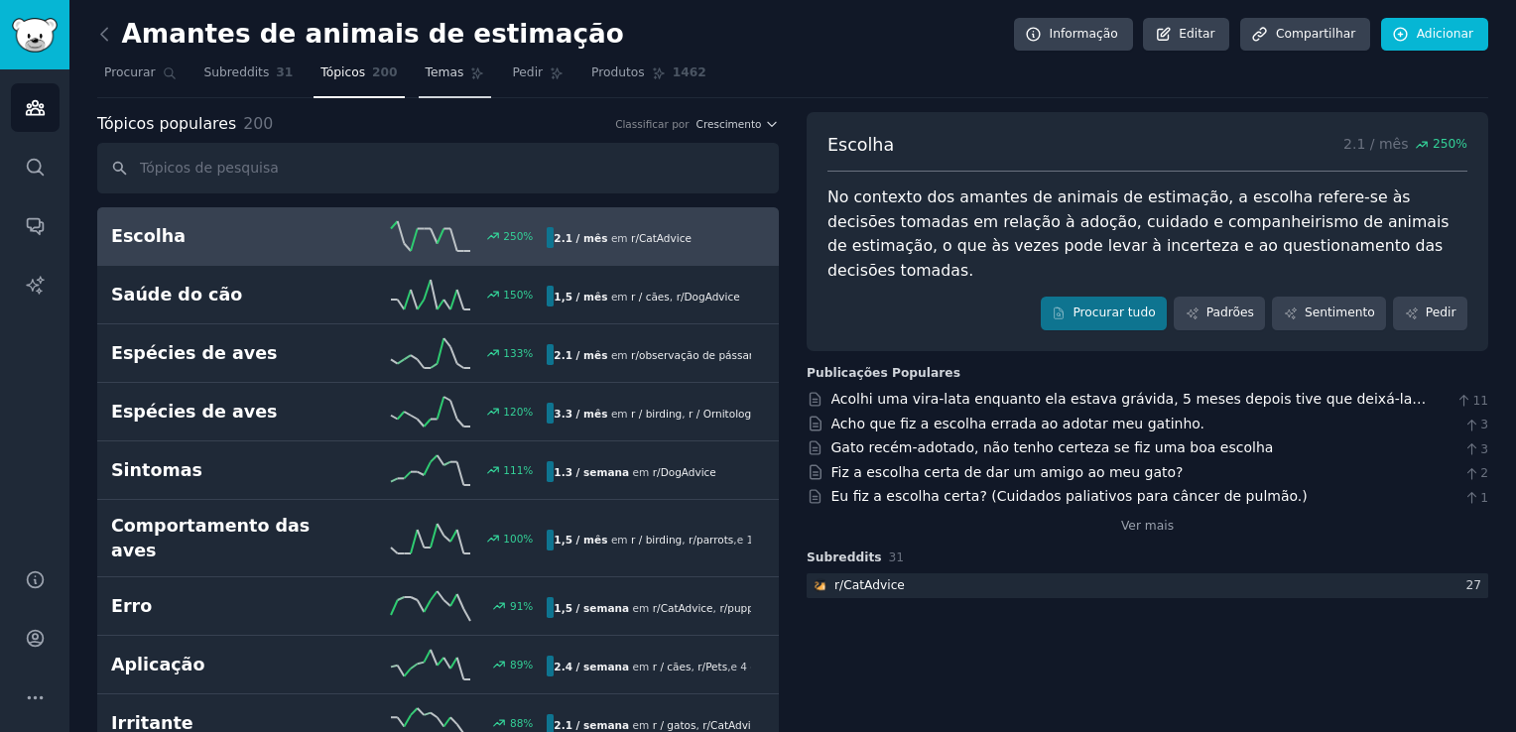
click at [442, 78] on link "Temas" at bounding box center [455, 78] width 73 height 41
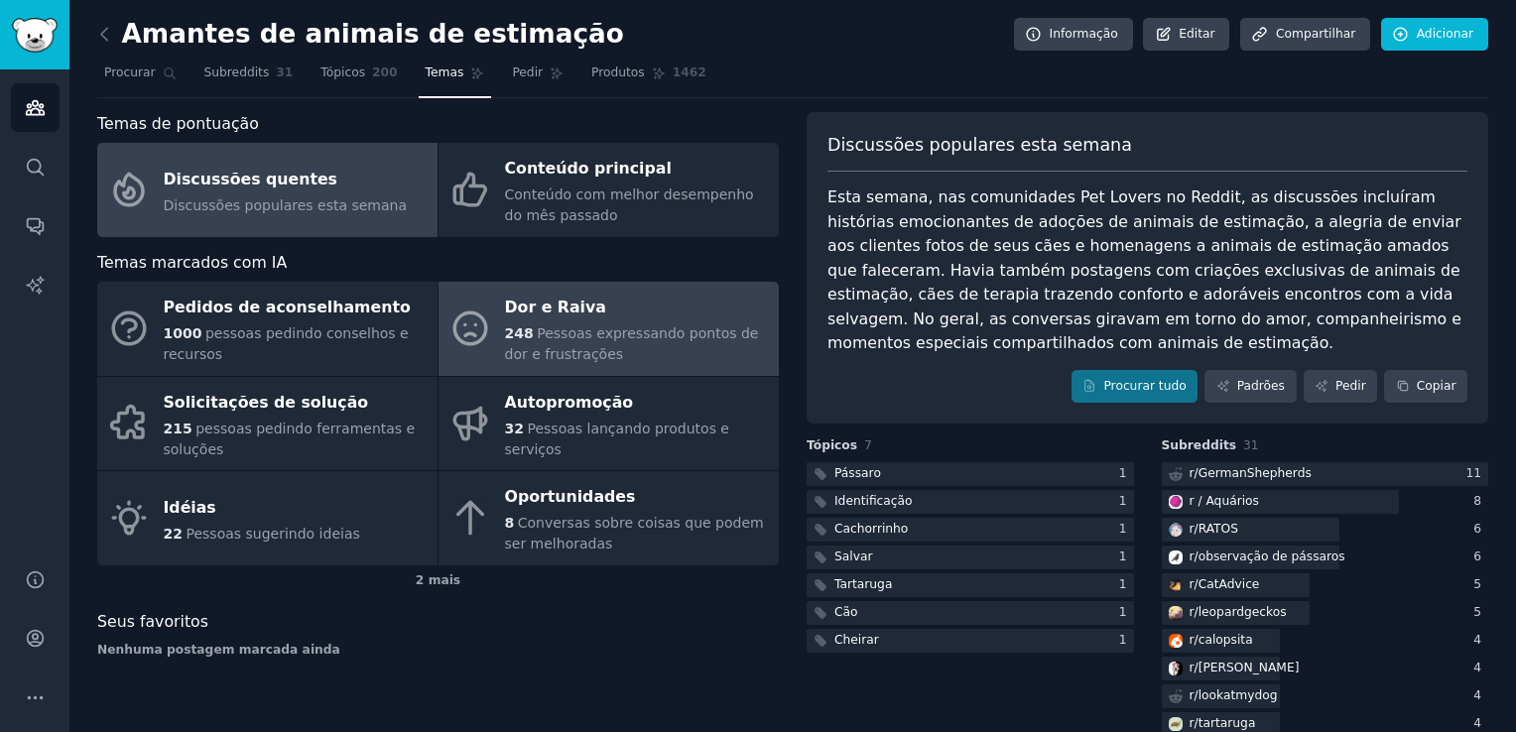
click at [552, 373] on link "Dor e Raiva 248 Pessoas expressando pontos de dor e frustrações" at bounding box center [609, 329] width 340 height 94
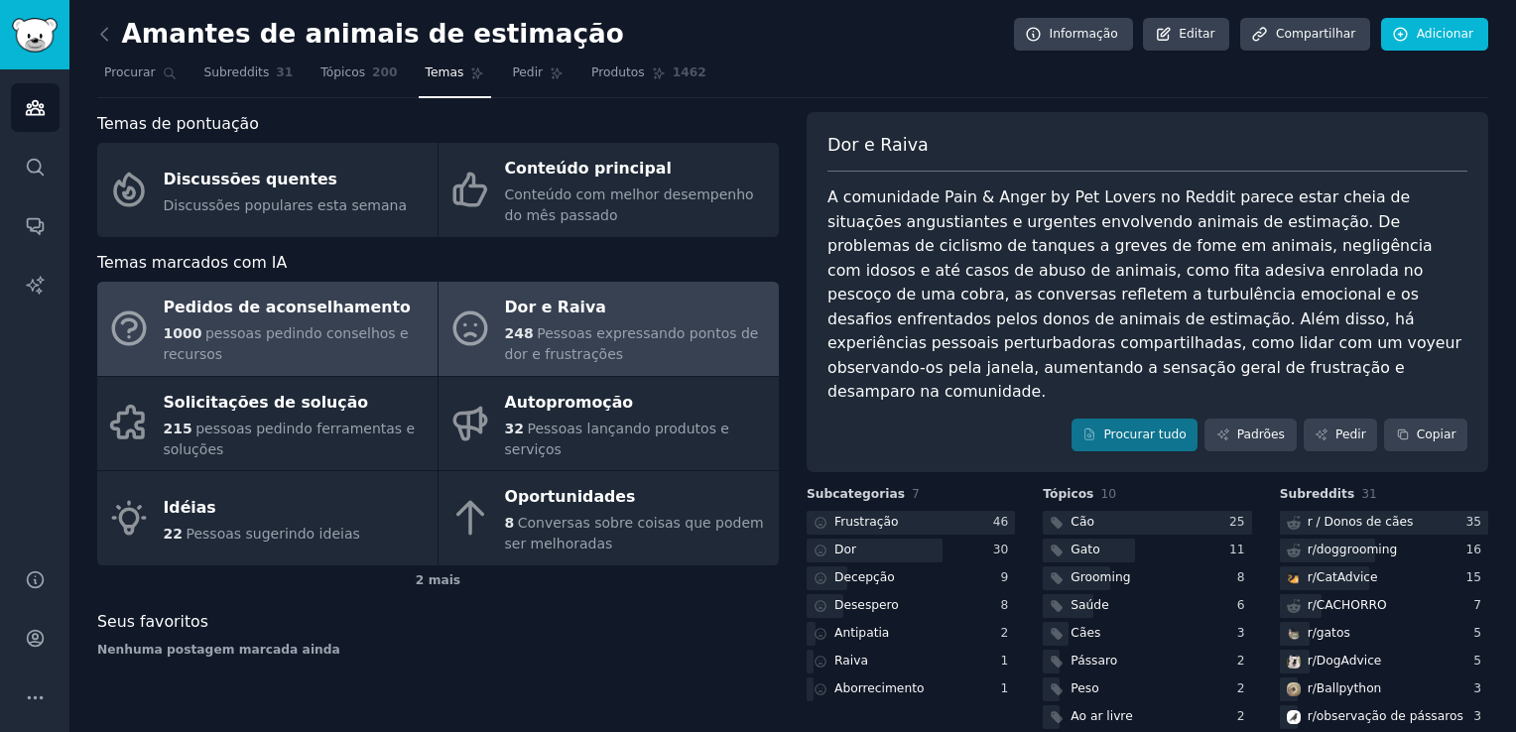
click at [288, 327] on span "pessoas pedindo conselhos e recursos" at bounding box center [286, 343] width 245 height 37
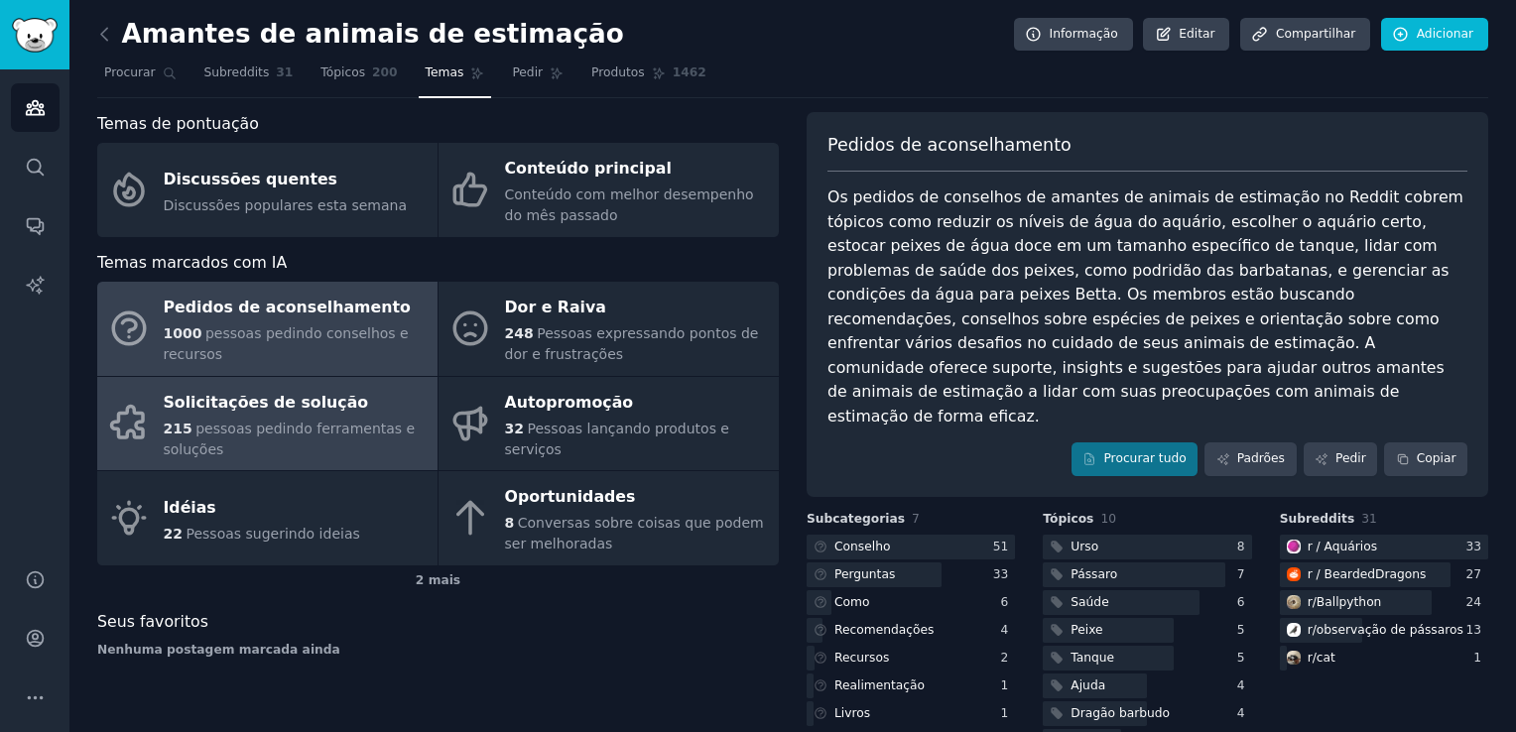
click at [358, 415] on div "Solicitações de solução" at bounding box center [296, 403] width 264 height 32
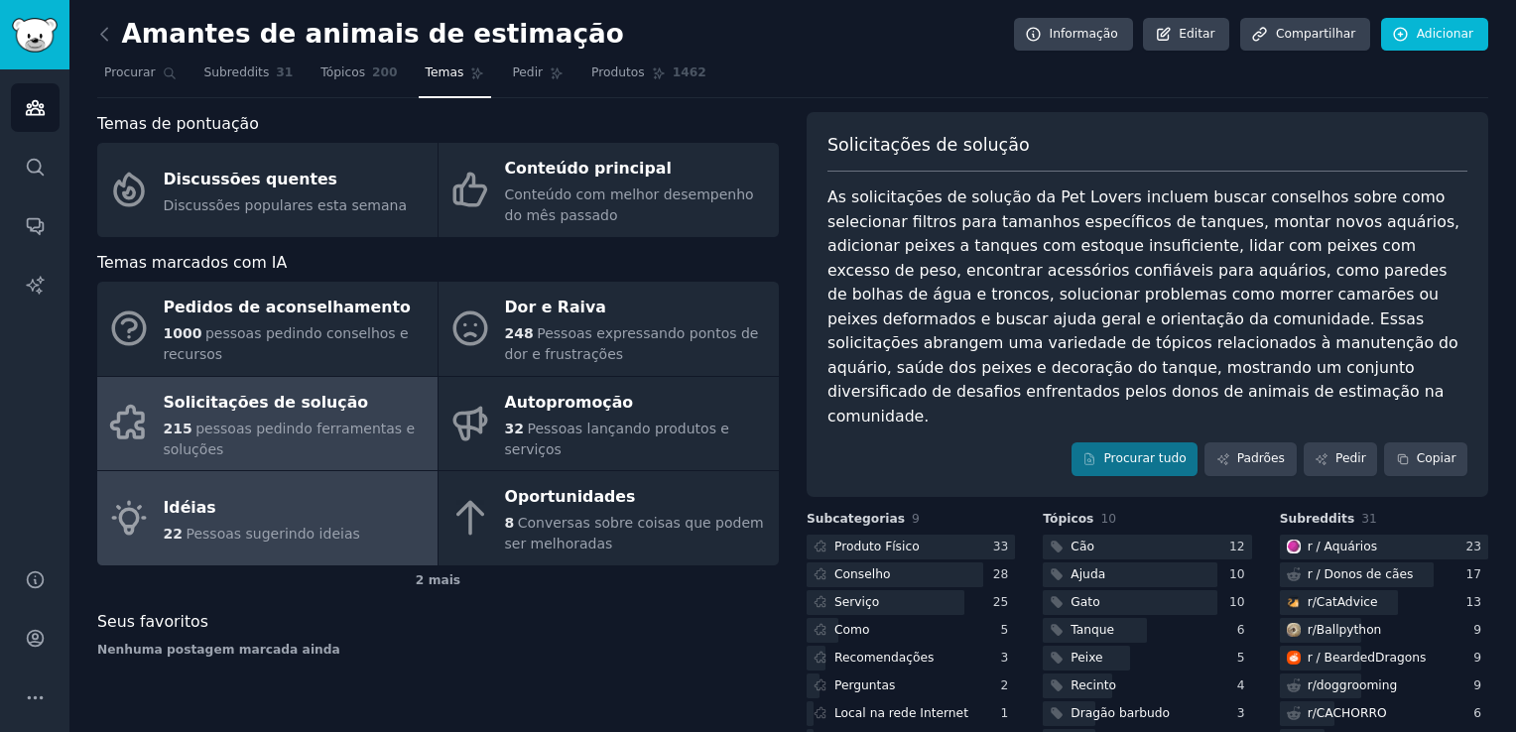
click at [303, 518] on div "Idéias" at bounding box center [262, 508] width 196 height 32
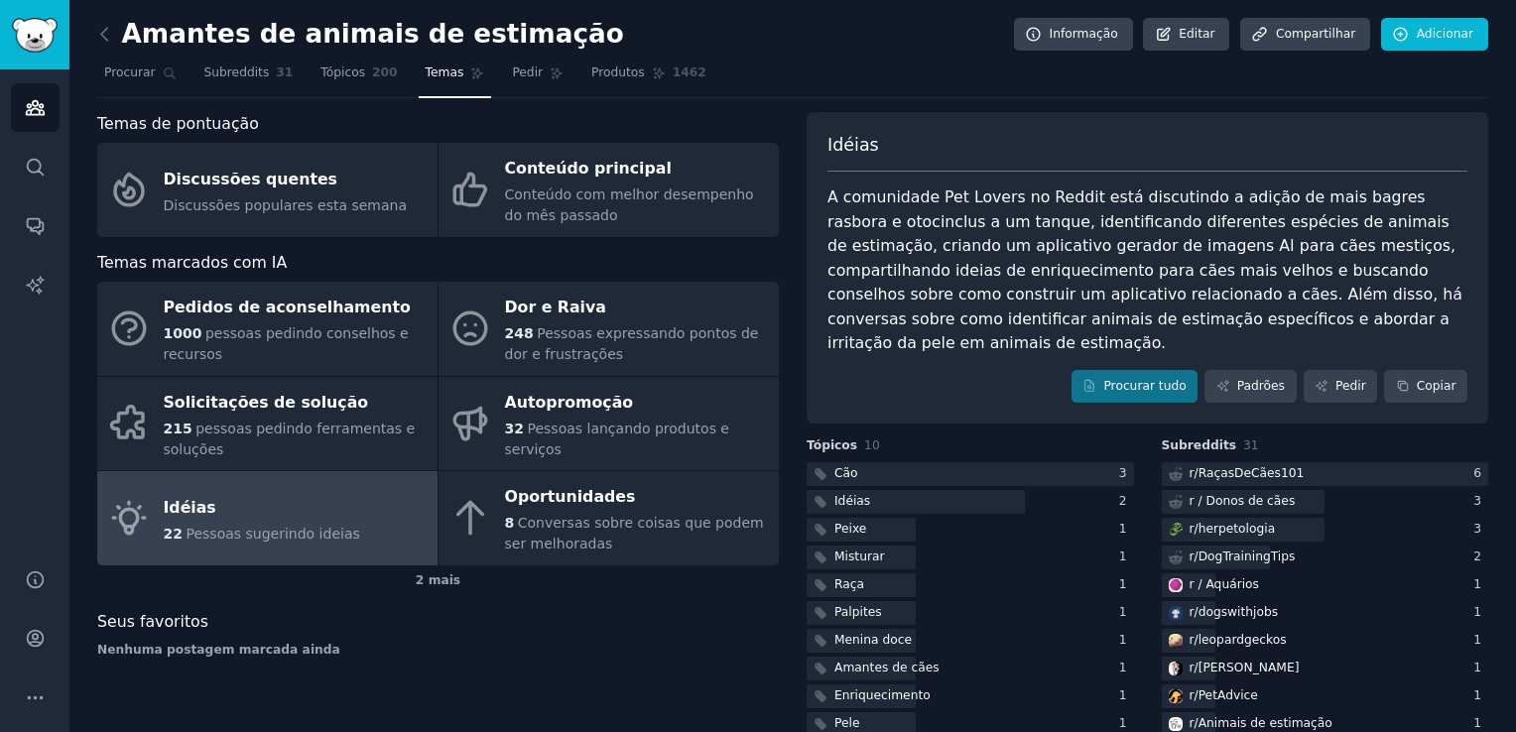
click at [1506, 181] on div "Amantes de animais de estimação Informação Editar Compartilhar Adicionar Procur…" at bounding box center [792, 412] width 1447 height 824
click at [347, 72] on span "Tópicos" at bounding box center [342, 73] width 45 height 18
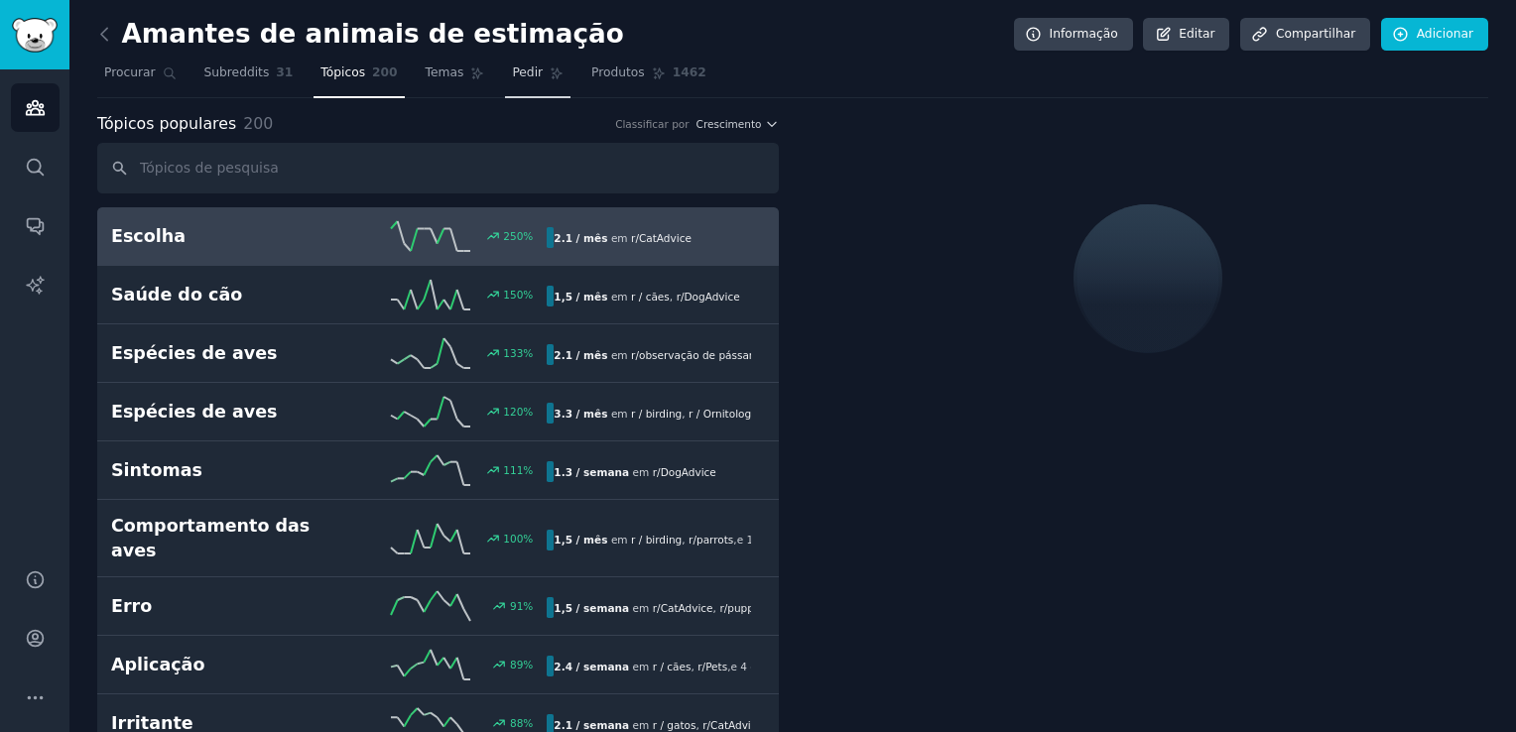
click at [512, 77] on span "Pedir" at bounding box center [527, 73] width 31 height 18
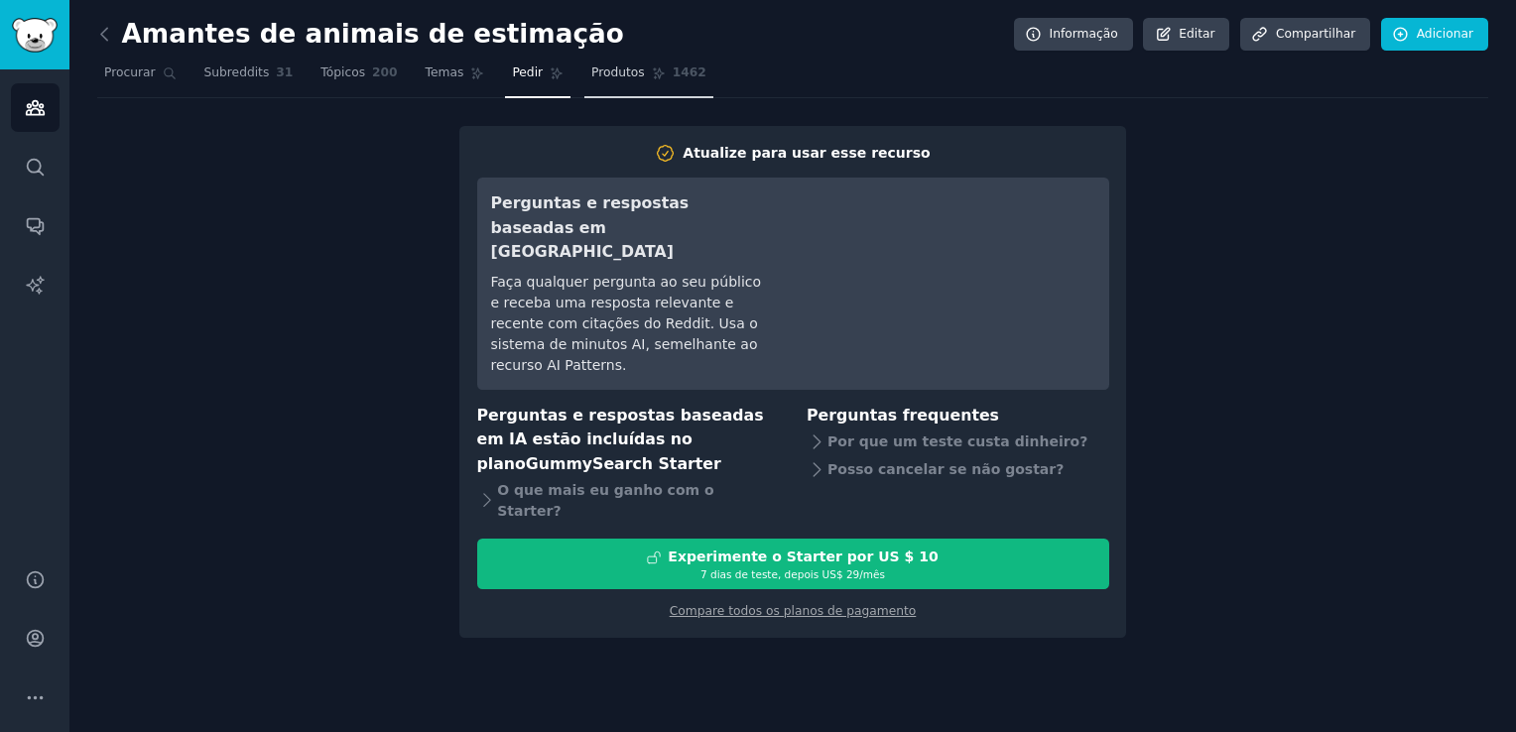
click at [591, 78] on span "Produtos" at bounding box center [618, 73] width 54 height 18
